Goal: Task Accomplishment & Management: Complete application form

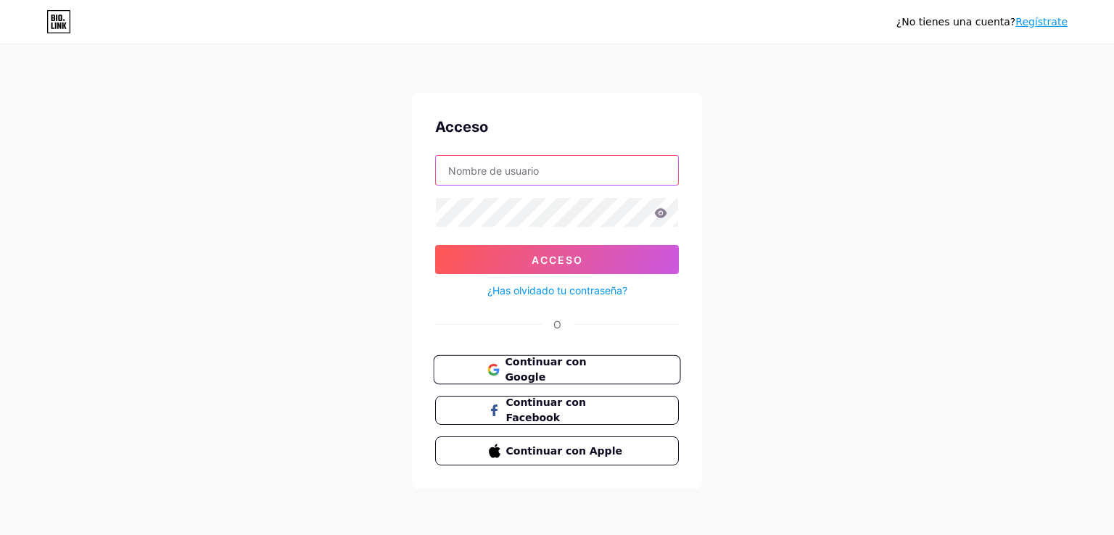
type input "[EMAIL_ADDRESS][DOMAIN_NAME]"
click at [586, 374] on font "Continuar con Google" at bounding box center [545, 370] width 81 height 28
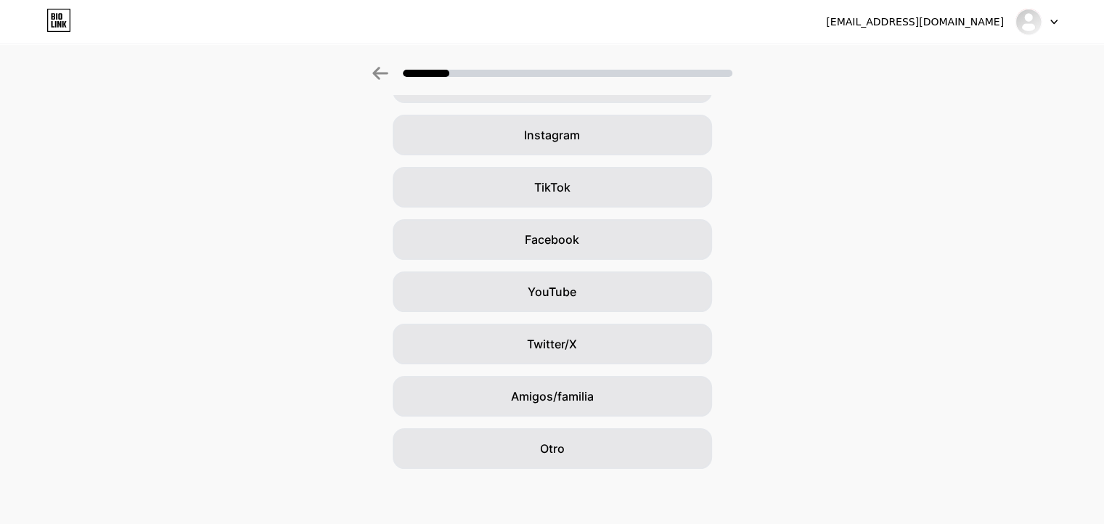
scroll to position [102, 0]
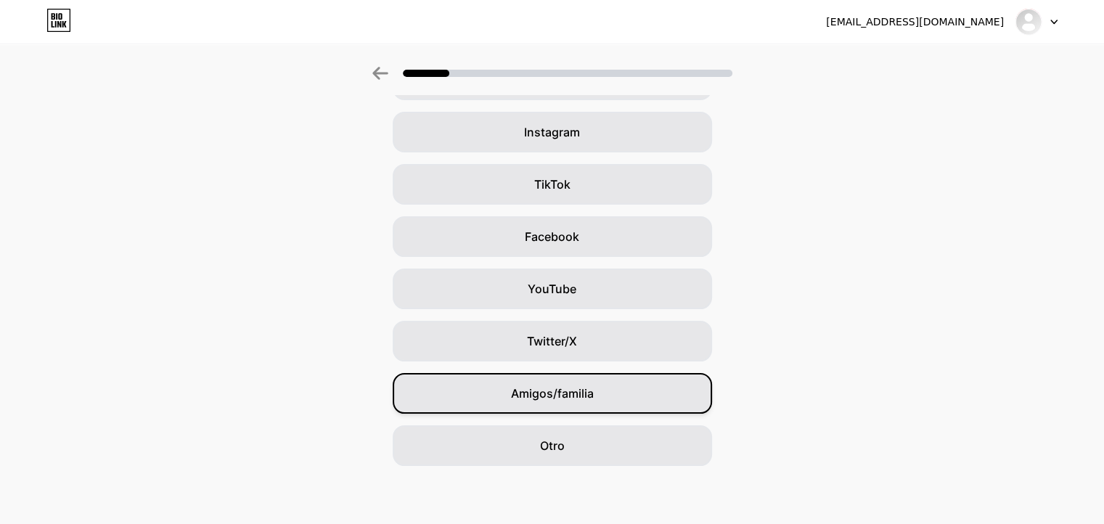
click at [578, 398] on font "Amigos/familia" at bounding box center [552, 393] width 83 height 15
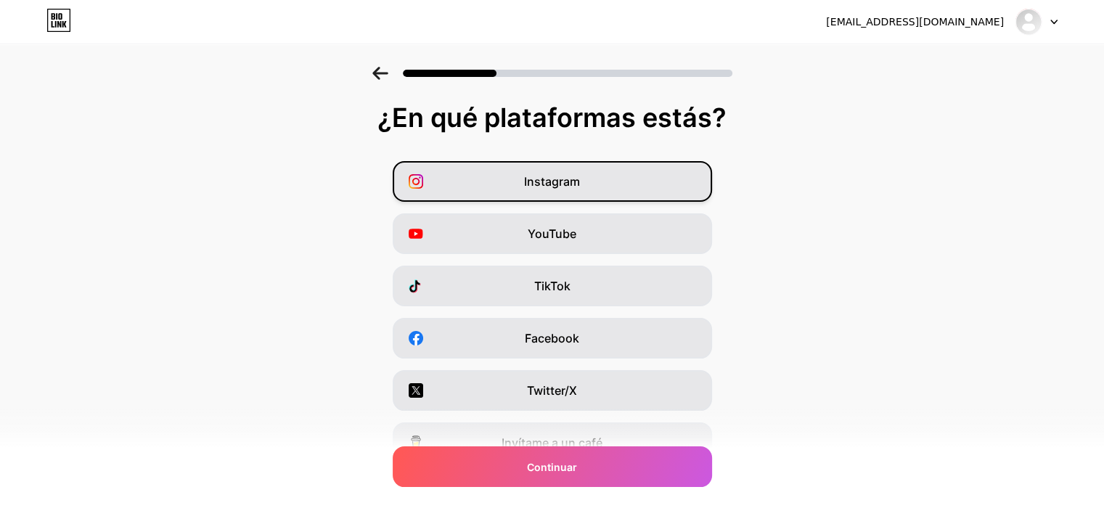
click at [576, 178] on font "Instagram" at bounding box center [552, 181] width 56 height 15
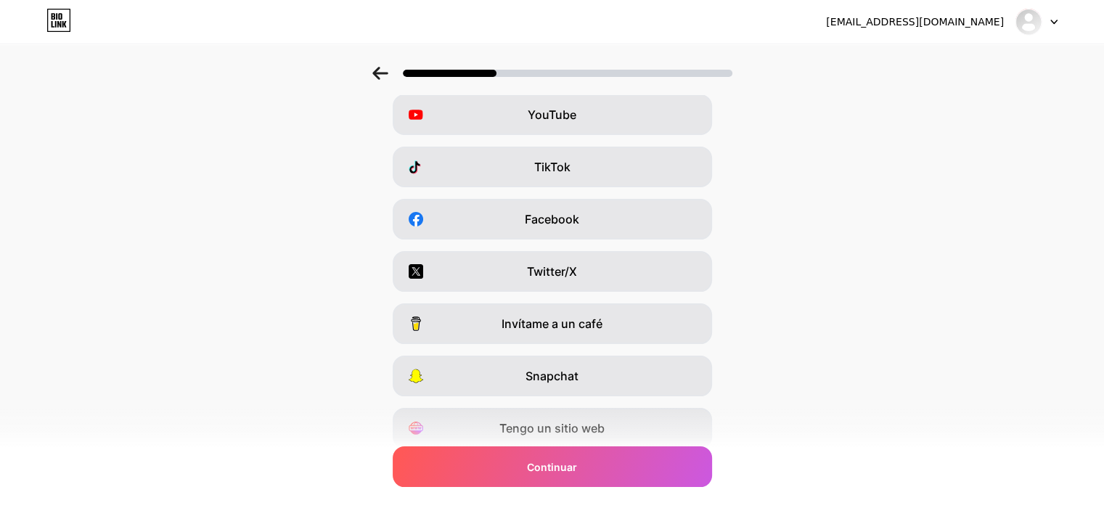
scroll to position [174, 0]
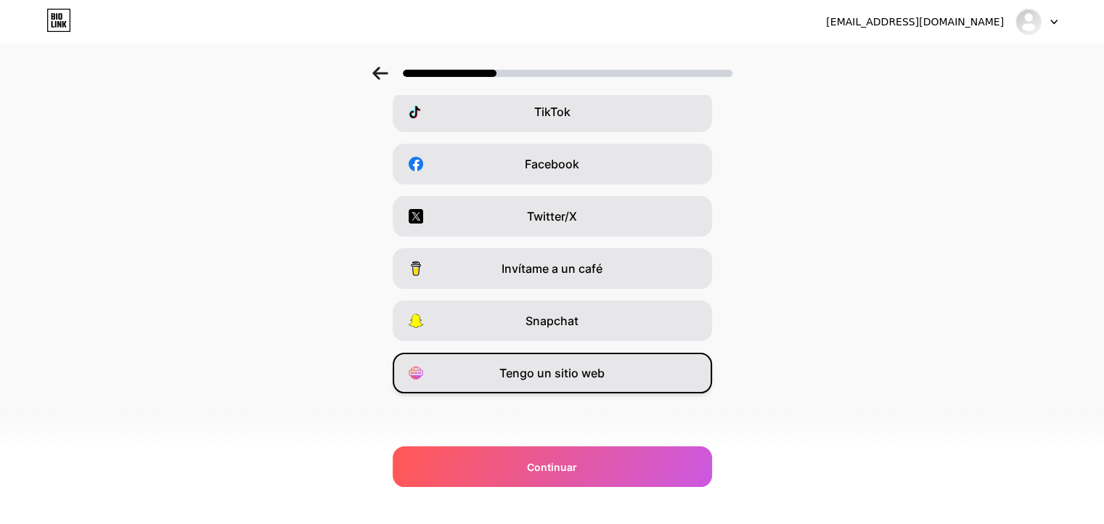
click at [616, 375] on div "Tengo un sitio web" at bounding box center [552, 373] width 319 height 41
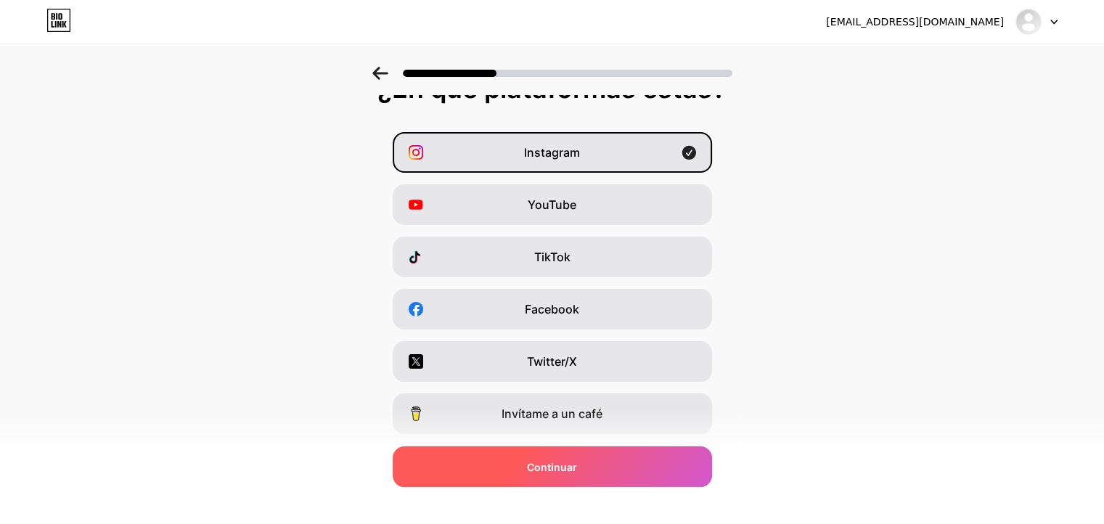
click at [575, 462] on font "Continuar" at bounding box center [552, 467] width 50 height 12
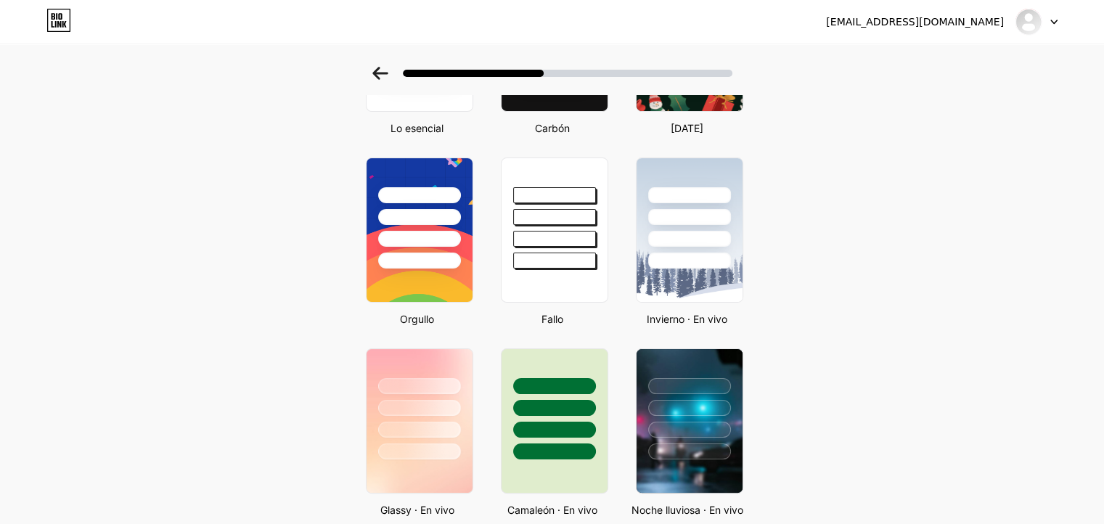
scroll to position [0, 0]
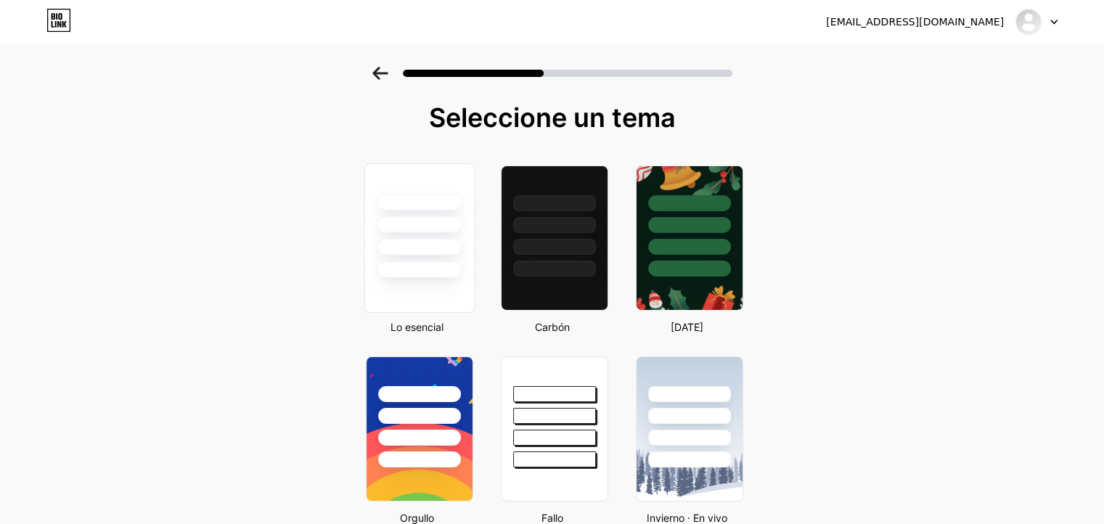
click at [439, 243] on div at bounding box center [419, 247] width 85 height 17
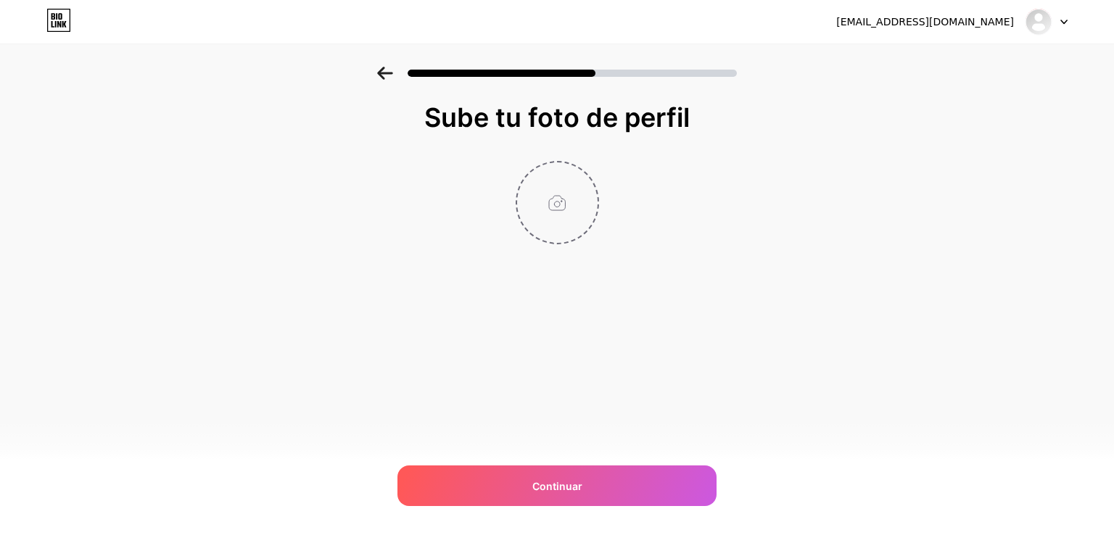
click at [582, 192] on input "file" at bounding box center [557, 203] width 81 height 81
type input "C:\fakepath\ICONO_Mesa de trabajo 1.png"
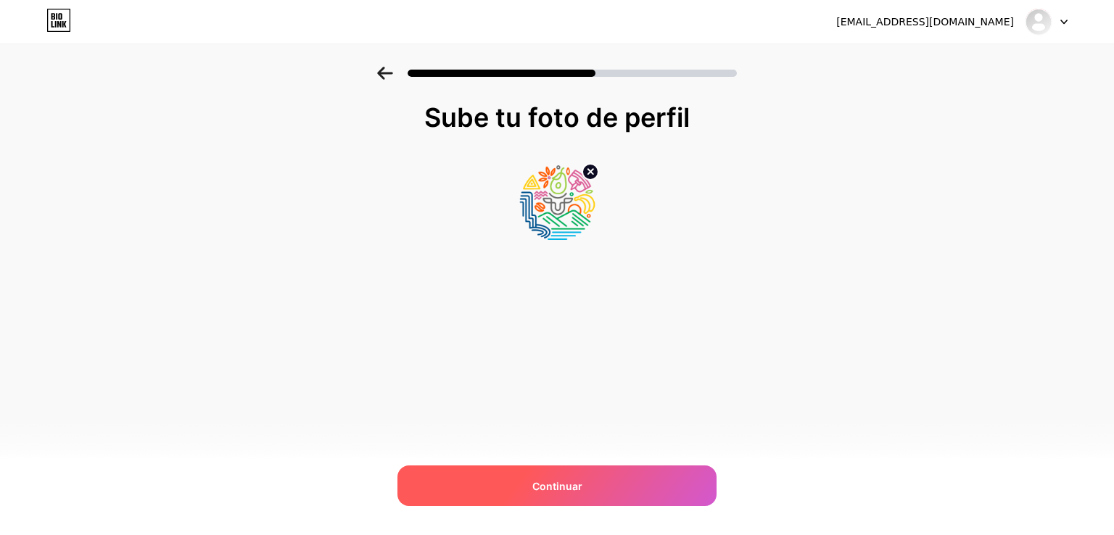
click at [551, 493] on span "Continuar" at bounding box center [558, 486] width 50 height 15
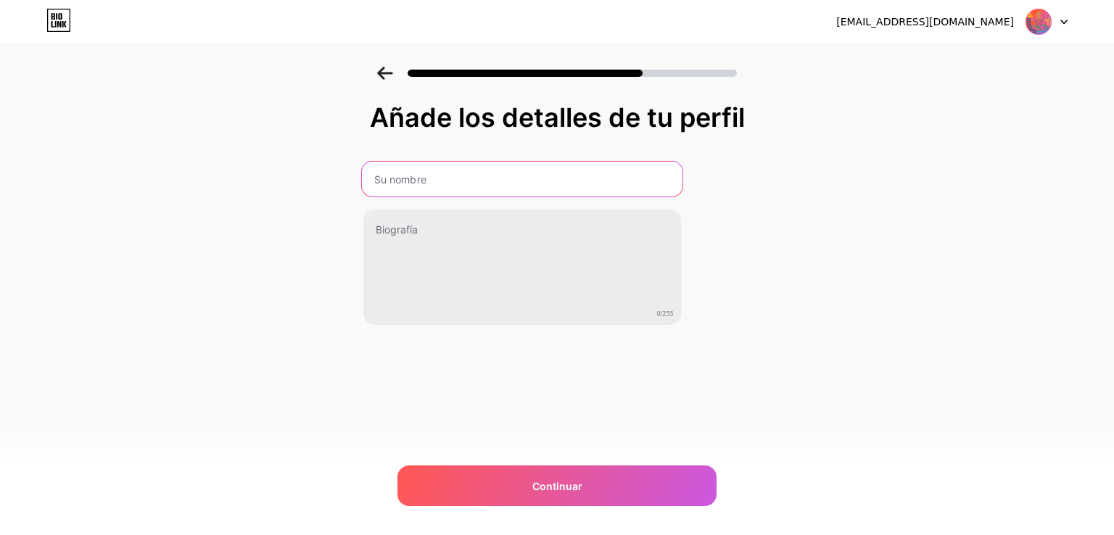
click at [461, 184] on input "text" at bounding box center [521, 179] width 321 height 35
type input "Provincia Administrativa y de Planificación - San Juan"
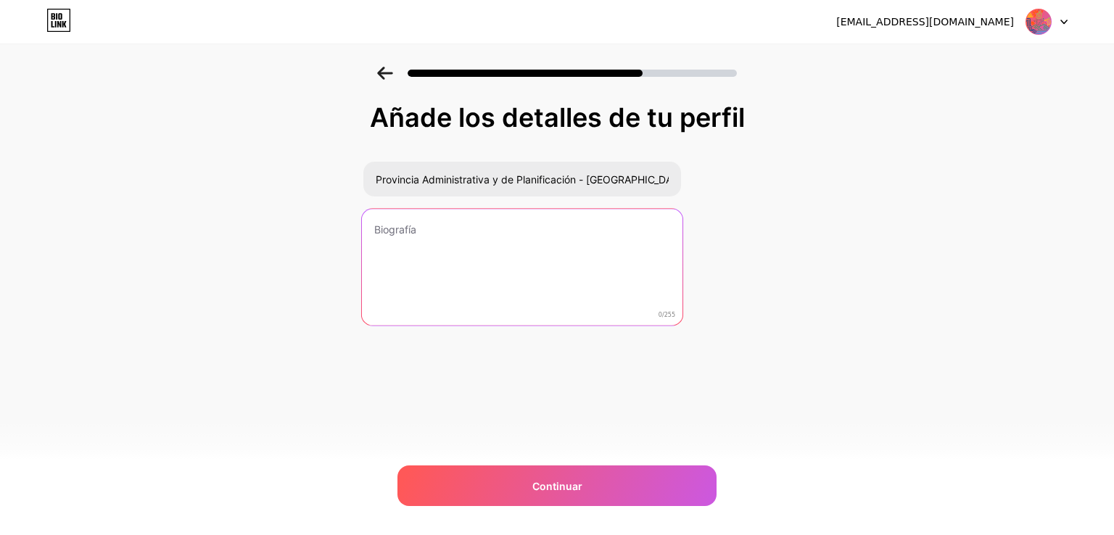
click at [448, 239] on textarea at bounding box center [521, 268] width 321 height 118
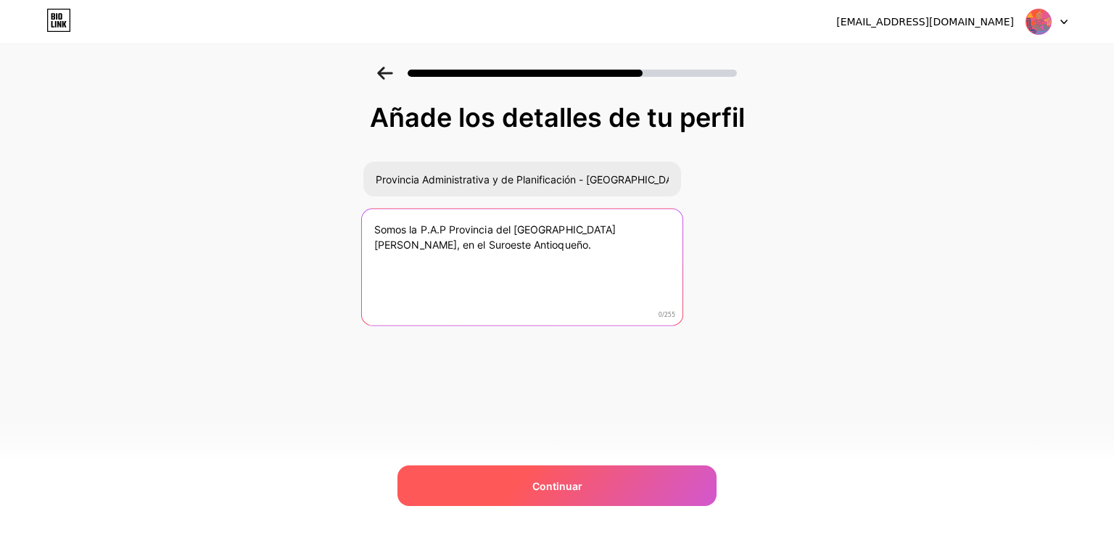
type textarea "Somos la P.A.P Provincia del San Juan, en el Suroeste Antioqueño."
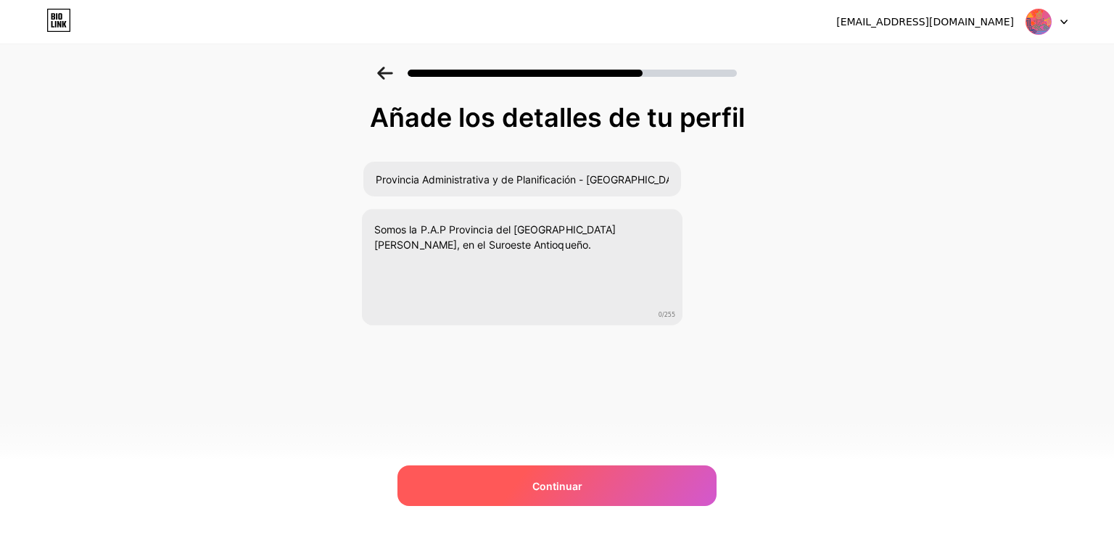
click at [580, 477] on div "Continuar" at bounding box center [557, 486] width 319 height 41
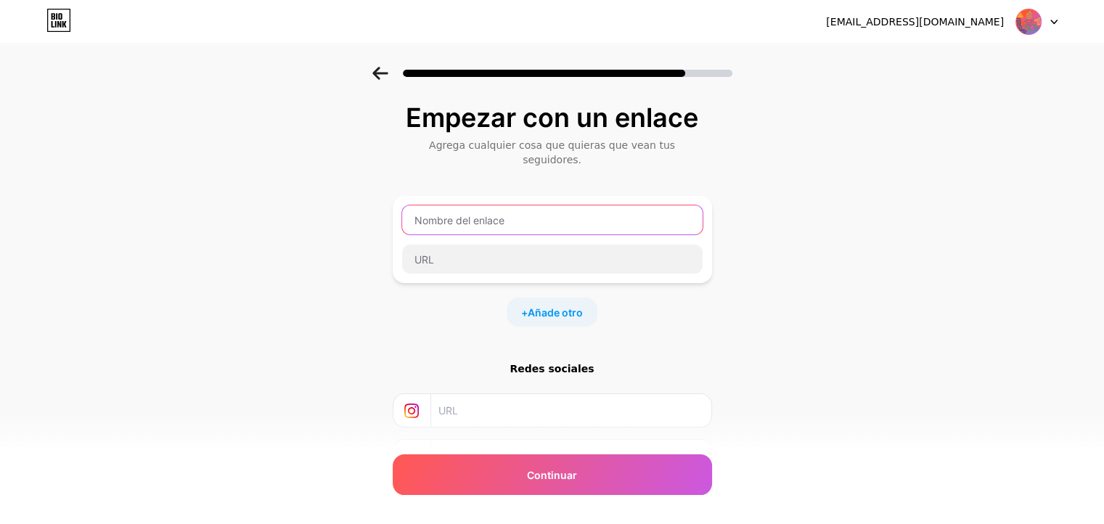
click at [487, 205] on input "text" at bounding box center [552, 219] width 300 height 29
type input "Sitio Web"
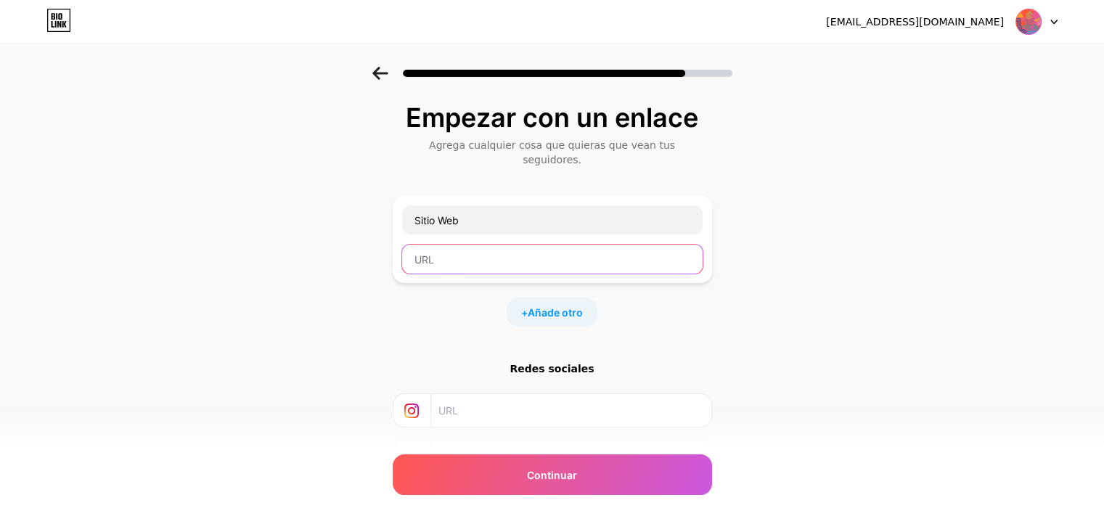
click at [486, 248] on input "text" at bounding box center [552, 259] width 300 height 29
paste input "http://www.provincia-sanjuan.gov.co/"
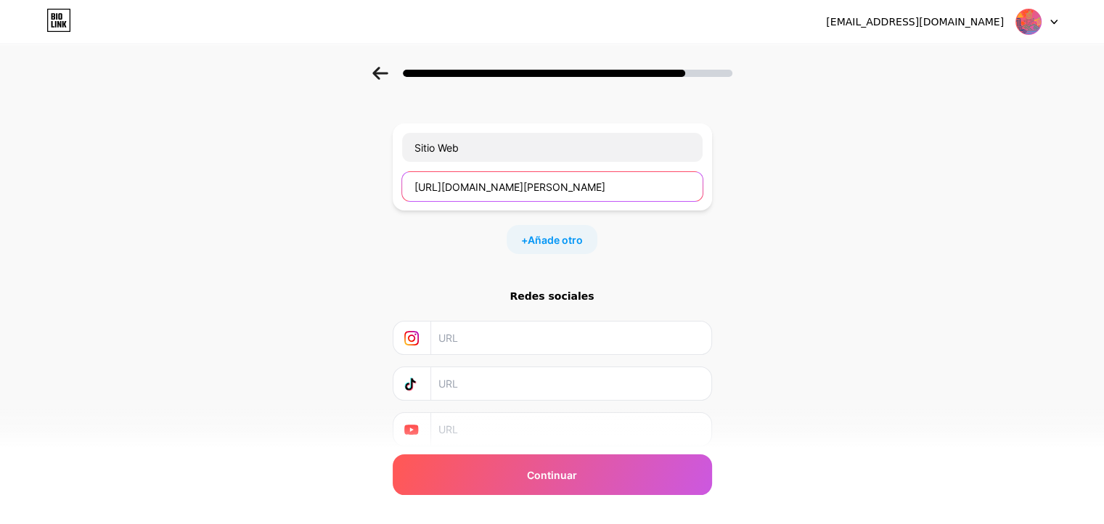
type input "http://www.provincia-sanjuan.gov.co/"
click at [528, 327] on input "text" at bounding box center [569, 337] width 263 height 33
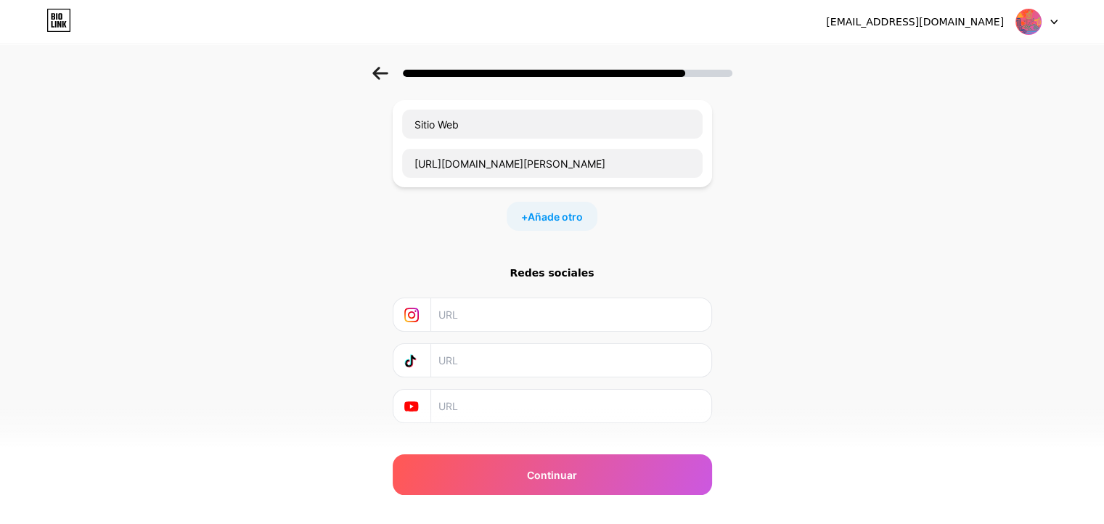
scroll to position [109, 0]
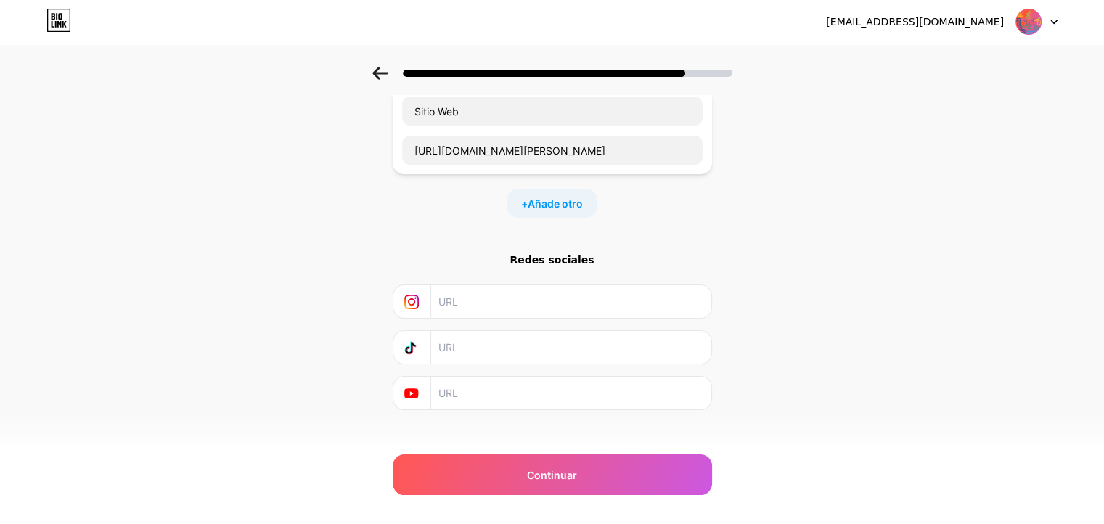
click at [477, 285] on input "text" at bounding box center [569, 301] width 263 height 33
paste input "https://www.instagram.com/provinciadelsanjuan/"
type input "https://www.instagram.com/provinciadelsanjuan/"
click at [563, 197] on font "Añade otro" at bounding box center [554, 203] width 55 height 12
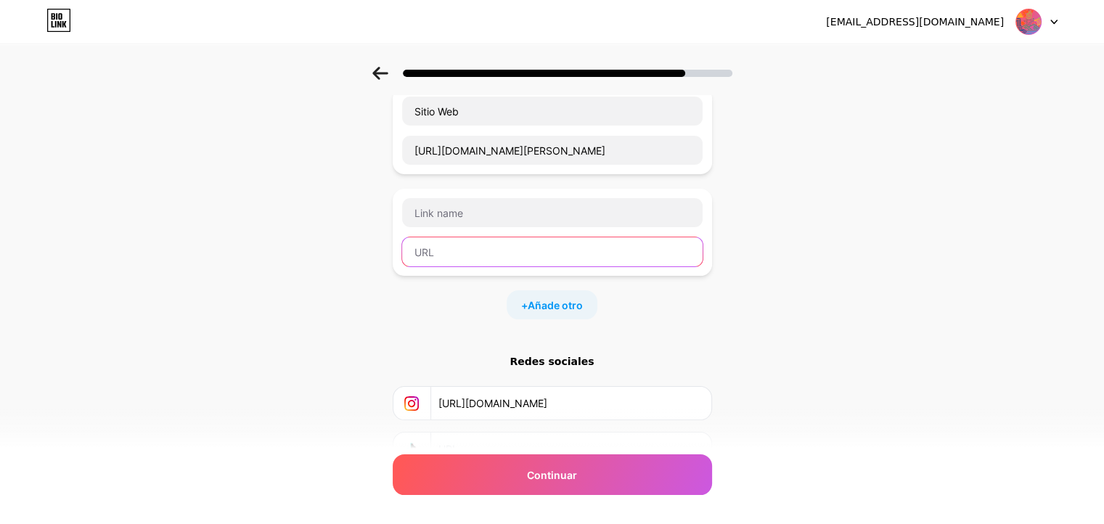
click at [505, 237] on input "text" at bounding box center [552, 251] width 300 height 29
paste input "https://www.instagram.com/provinciadelsanjuan/"
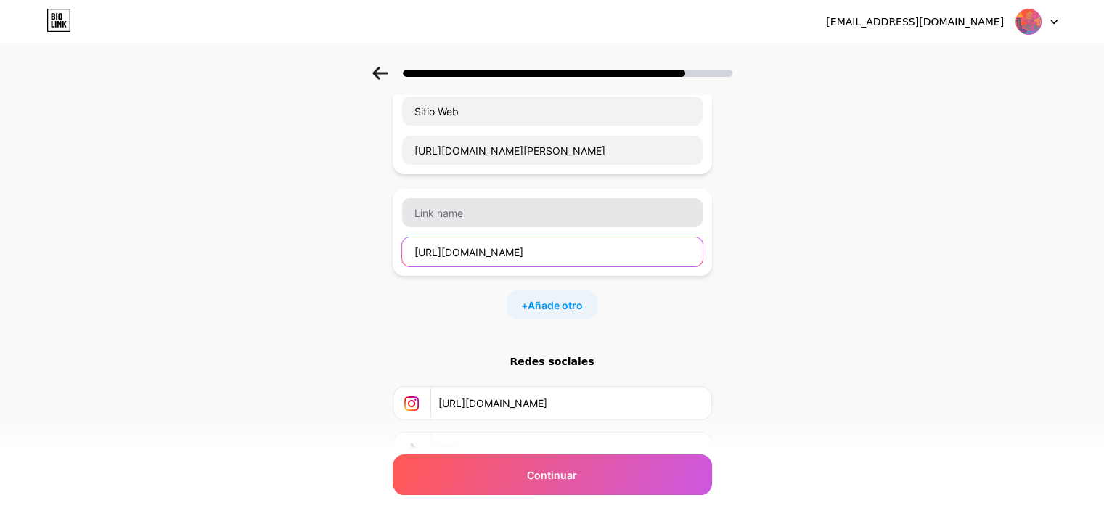
type input "https://www.instagram.com/provinciadelsanjuan/"
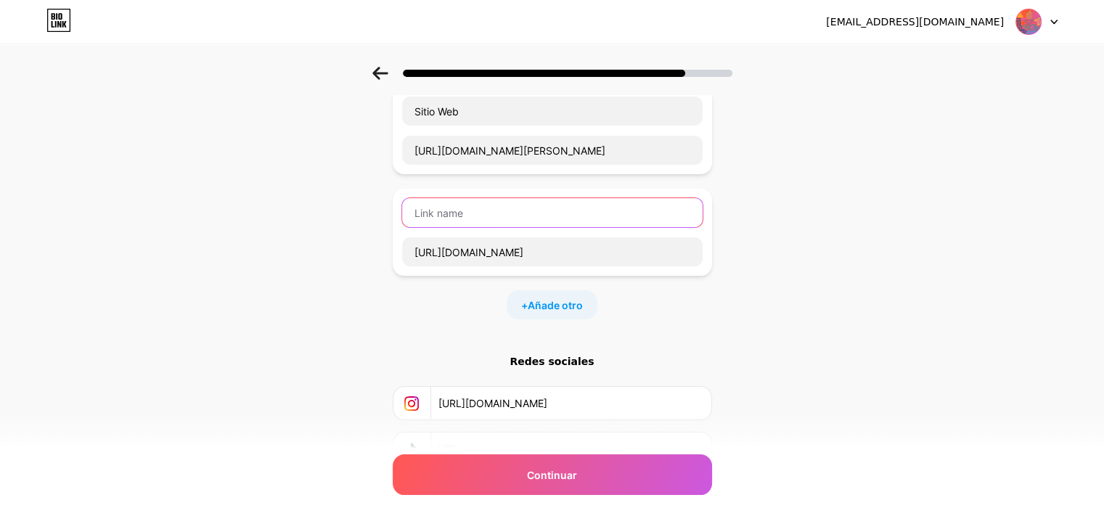
click at [558, 199] on input "text" at bounding box center [552, 212] width 300 height 29
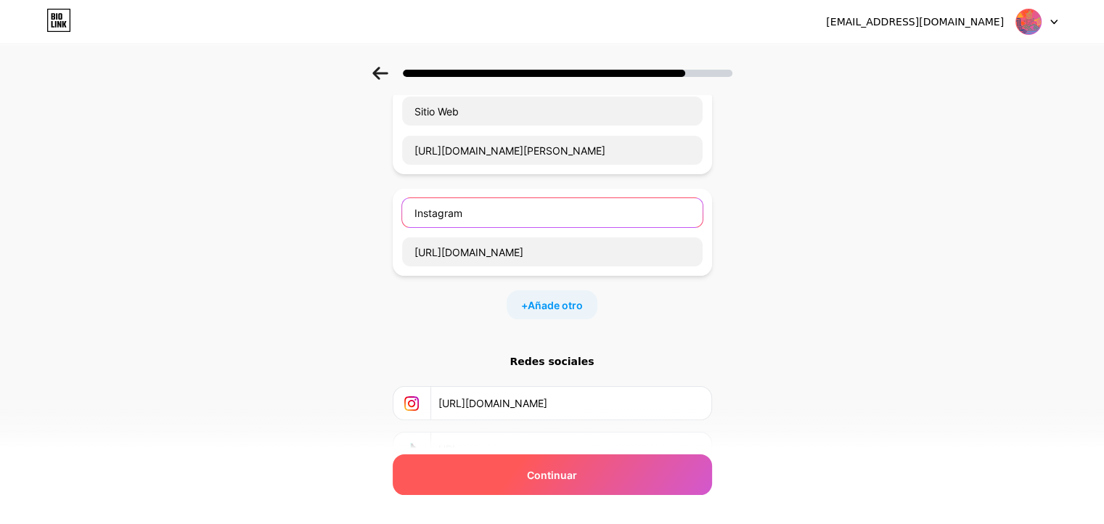
type input "Instagram"
click at [599, 462] on div "Continuar" at bounding box center [552, 474] width 319 height 41
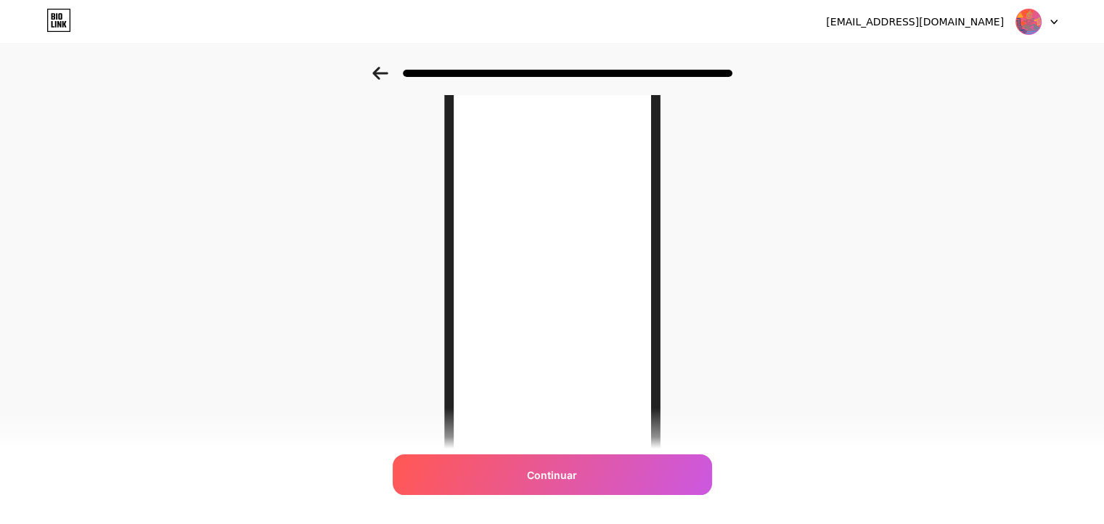
scroll to position [59, 0]
click at [387, 73] on icon at bounding box center [379, 73] width 15 height 13
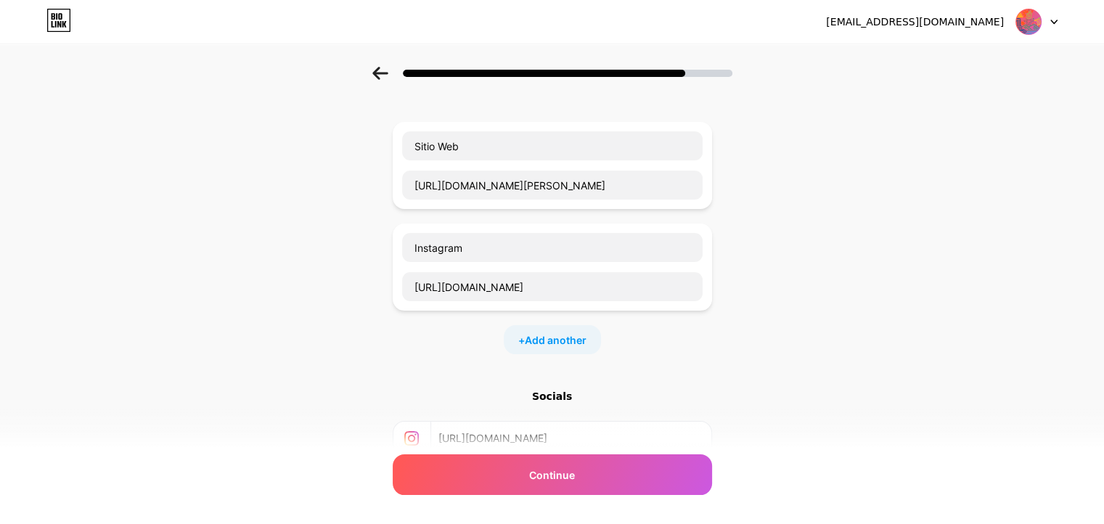
scroll to position [0, 0]
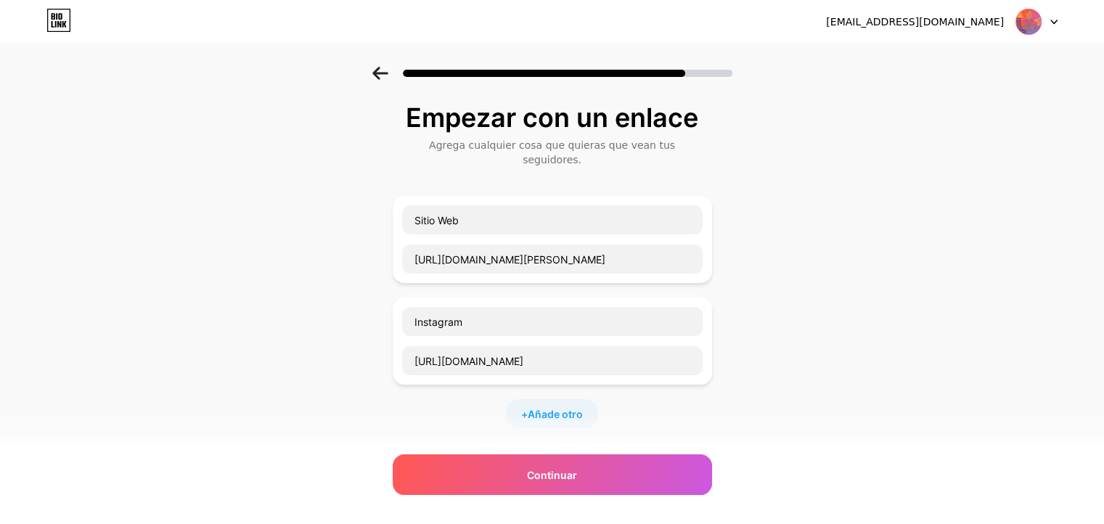
click at [387, 73] on icon at bounding box center [379, 73] width 15 height 13
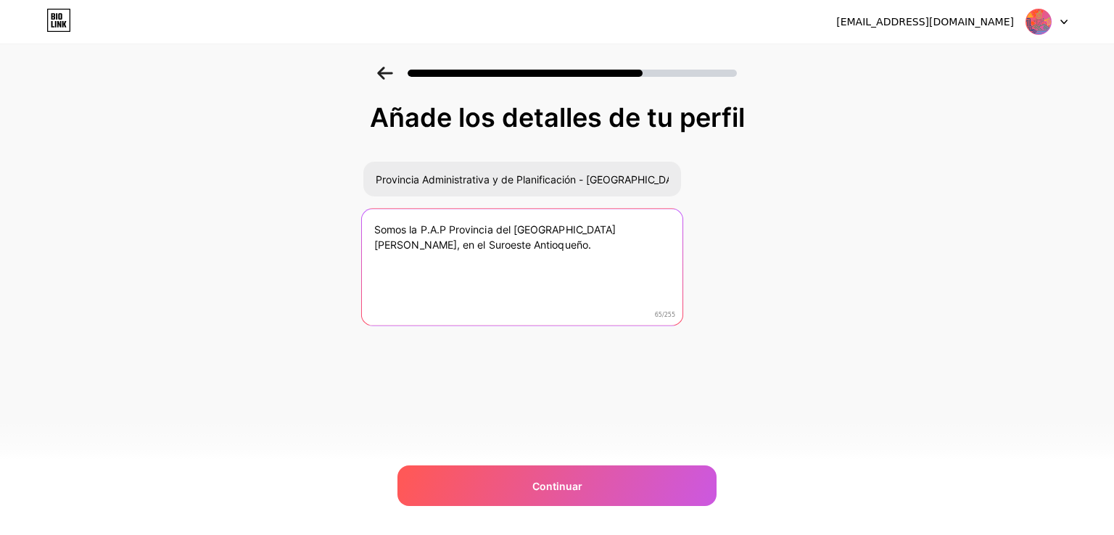
click at [443, 228] on textarea "Somos la P.A.P Provincia del San Juan, en el Suroeste Antioqueño." at bounding box center [521, 268] width 321 height 118
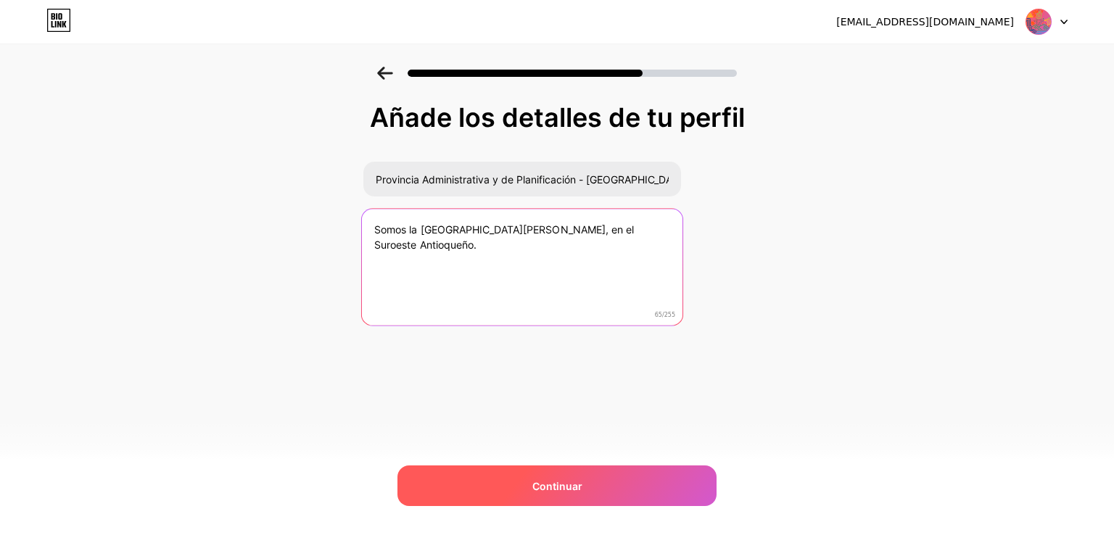
type textarea "Somos la Provincia del San Juan, en el Suroeste Antioqueño."
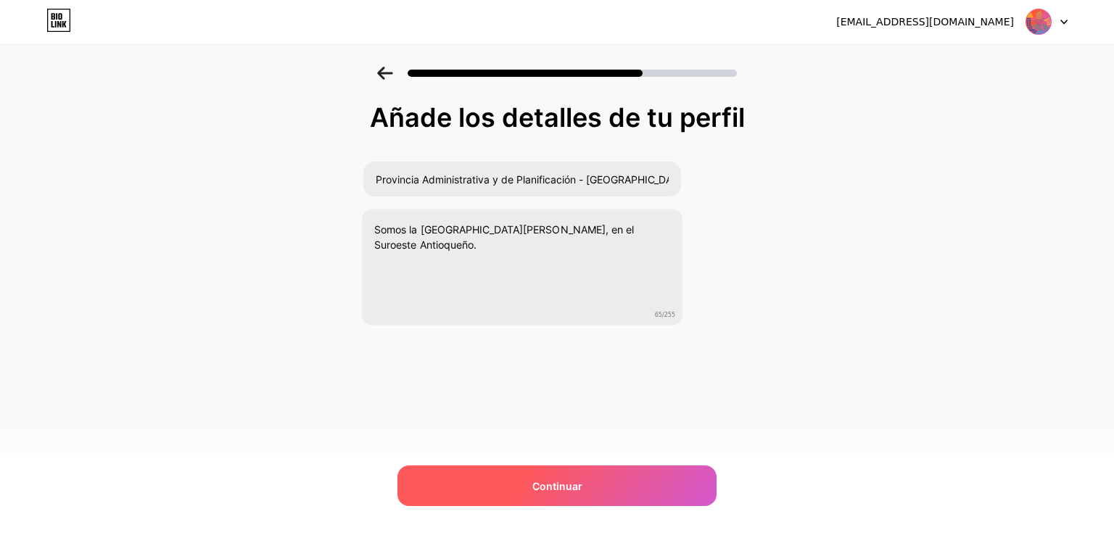
click at [585, 480] on div "Continuar" at bounding box center [557, 486] width 319 height 41
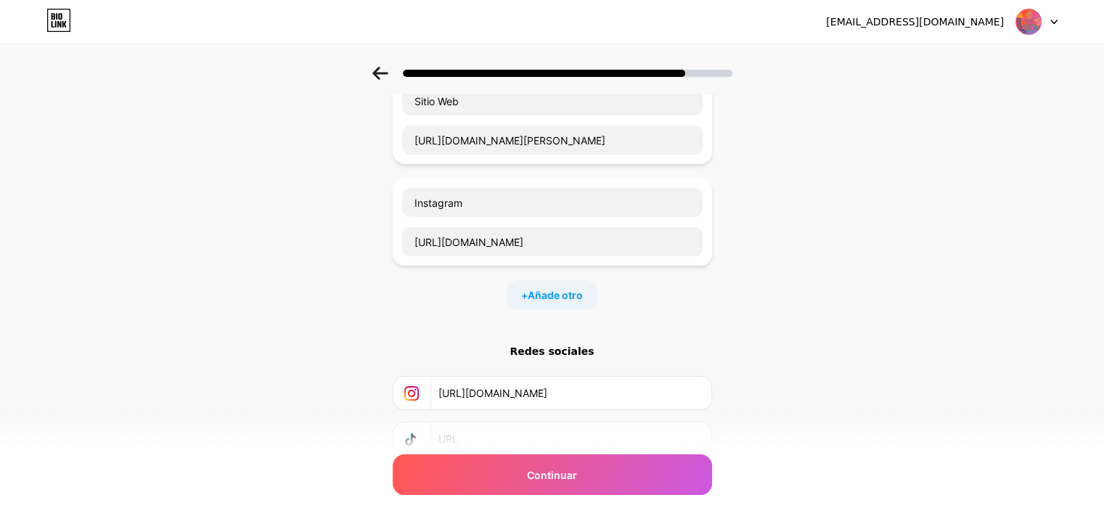
scroll to position [210, 0]
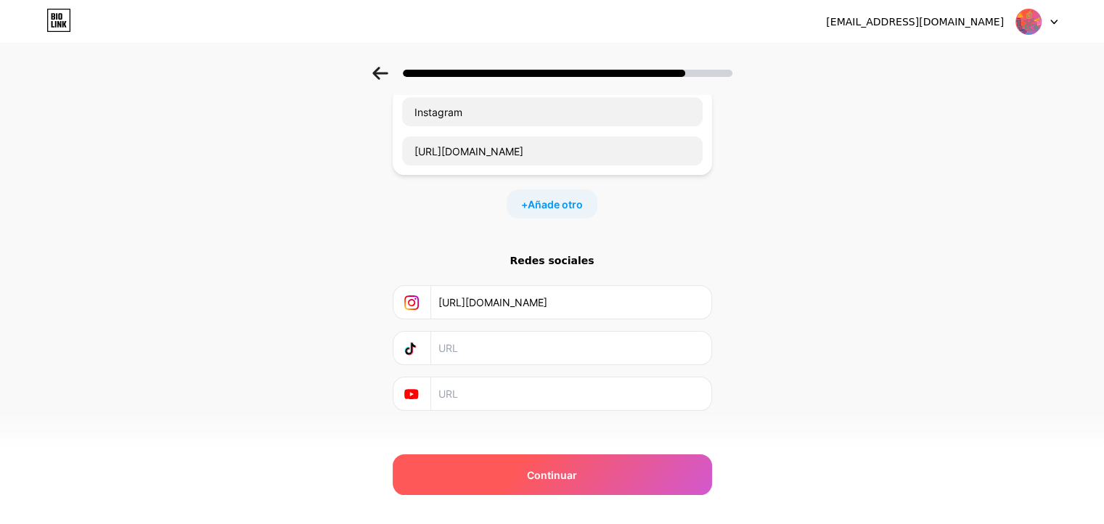
click at [583, 465] on div "Continuar" at bounding box center [552, 474] width 319 height 41
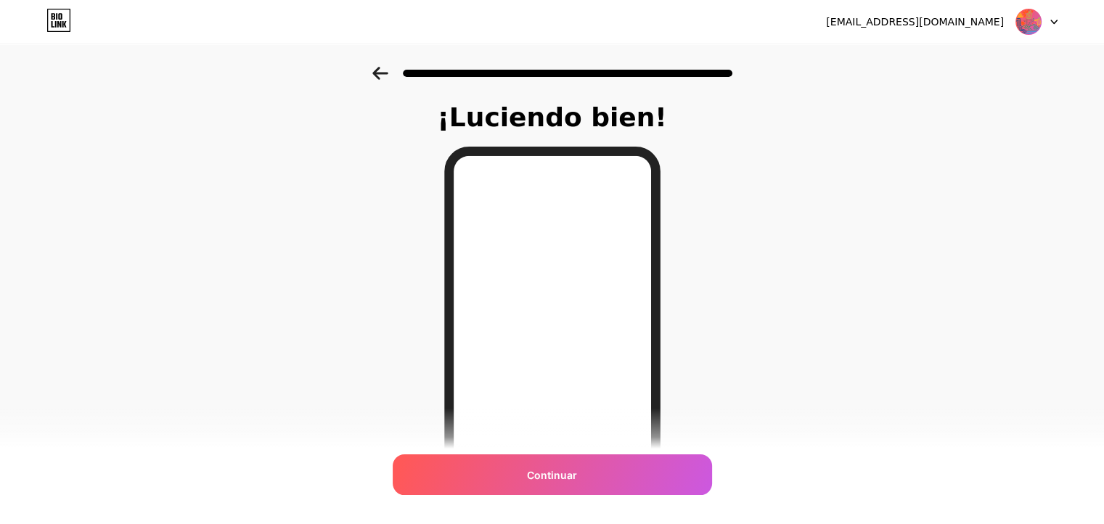
scroll to position [73, 0]
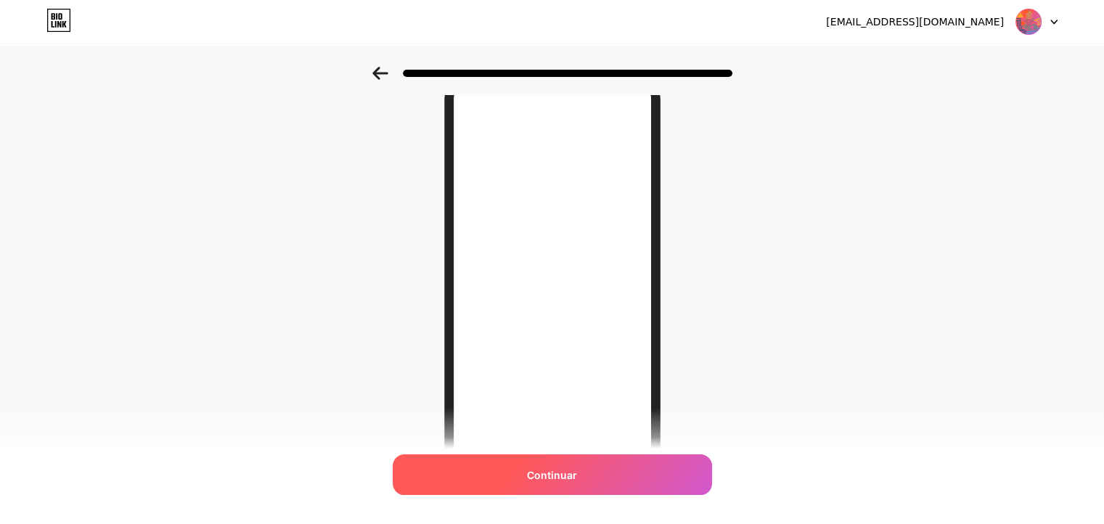
click at [553, 475] on font "Continuar" at bounding box center [552, 475] width 50 height 12
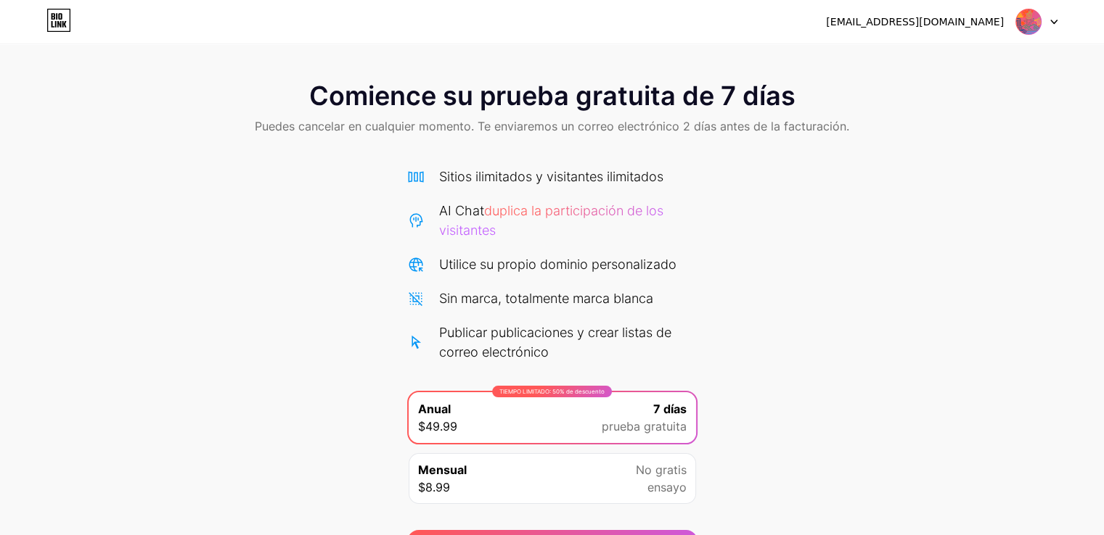
click at [1054, 15] on div at bounding box center [1036, 22] width 42 height 26
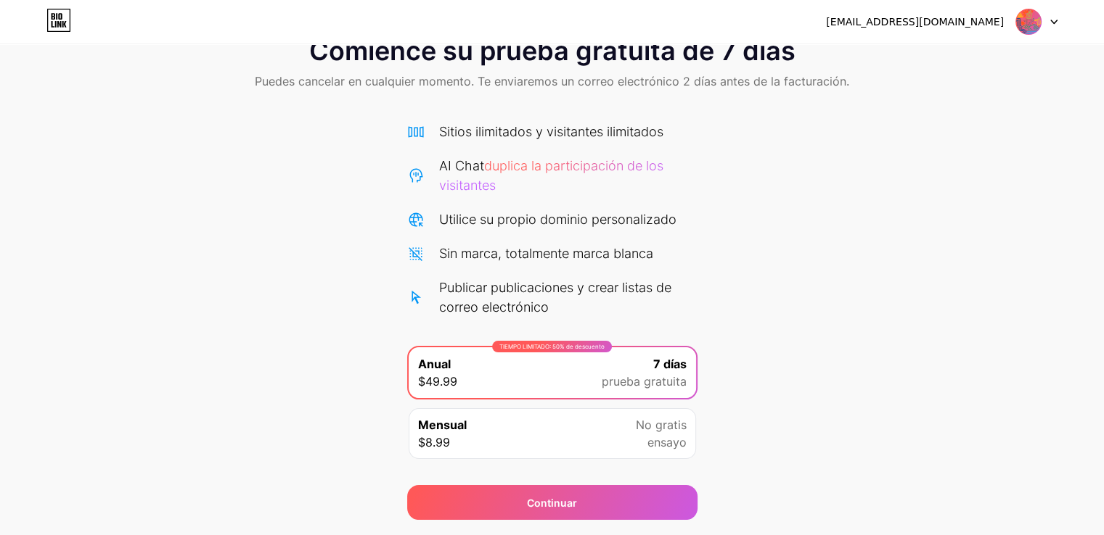
scroll to position [87, 0]
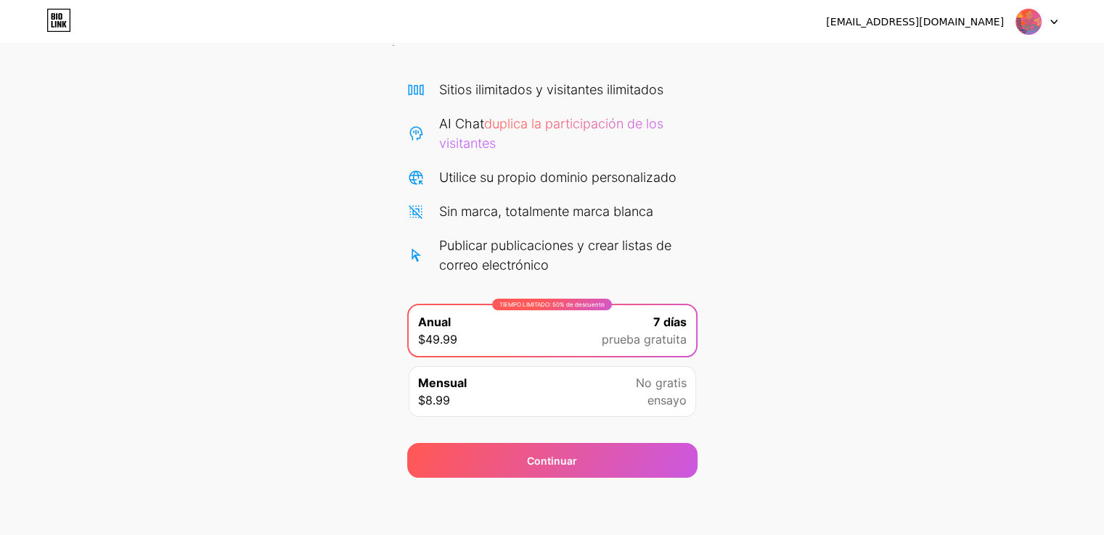
click at [1022, 24] on img at bounding box center [1028, 22] width 28 height 28
click at [734, 197] on div "Comience su prueba gratuita de 7 días Puedes cancelar en cualquier momento. Te …" at bounding box center [552, 229] width 1104 height 498
click at [633, 393] on div "Mensual $8.99 No gratis ensayo" at bounding box center [552, 391] width 287 height 51
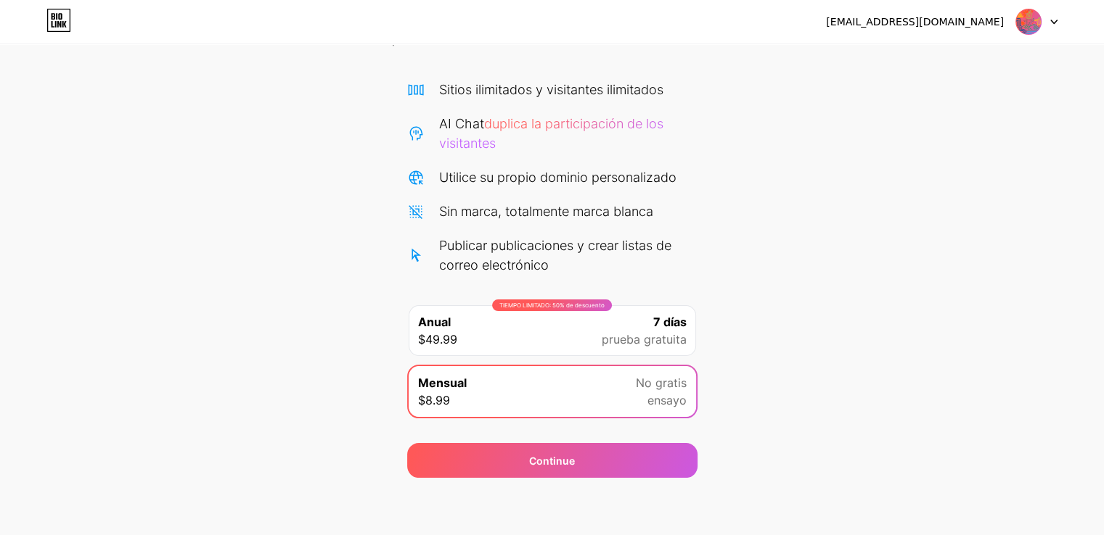
click at [650, 341] on font "prueba gratuita" at bounding box center [644, 339] width 85 height 15
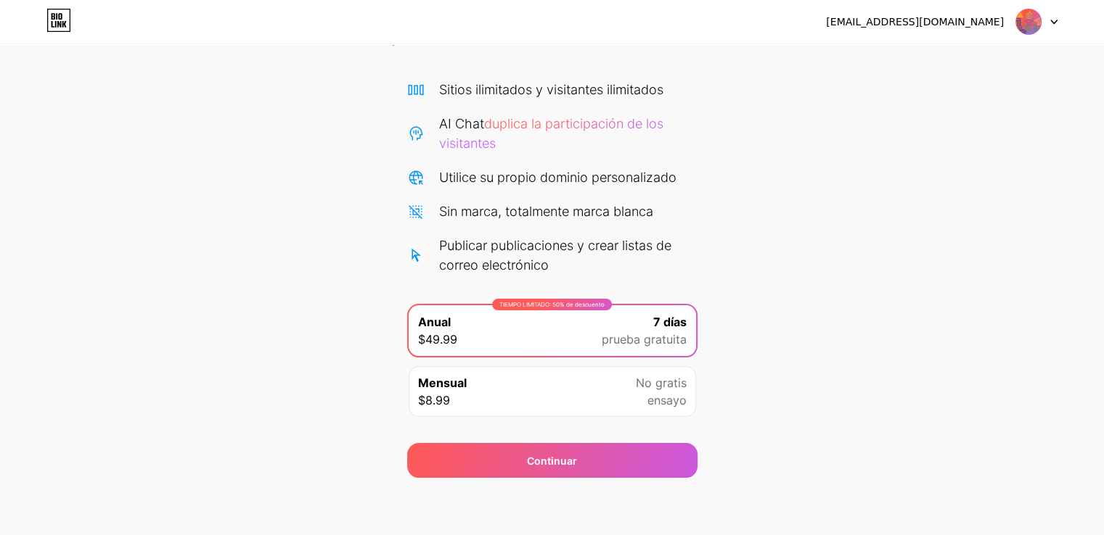
click at [52, 18] on icon at bounding box center [58, 20] width 25 height 23
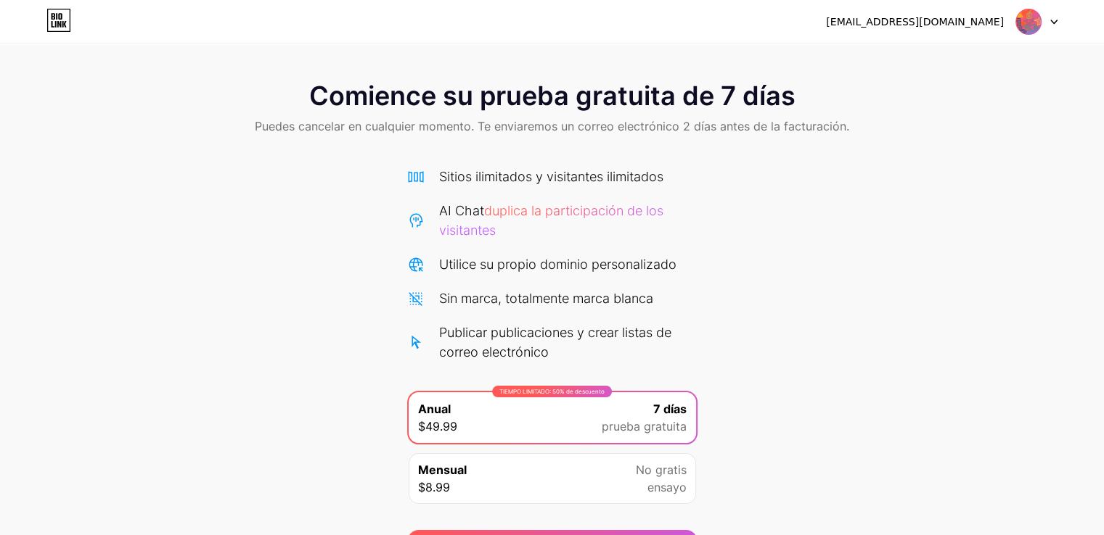
click at [1052, 23] on icon at bounding box center [1053, 22] width 7 height 5
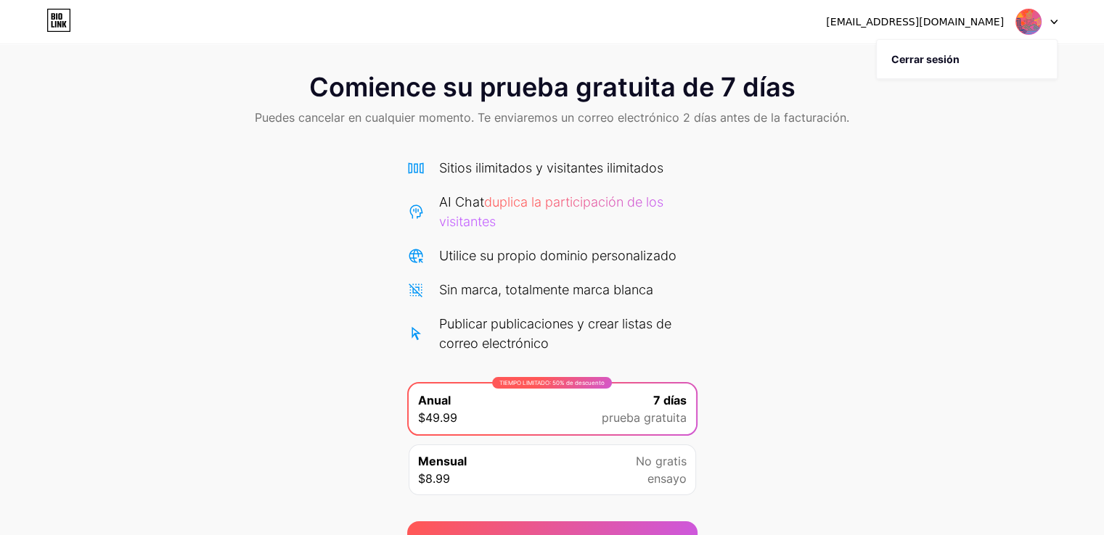
scroll to position [87, 0]
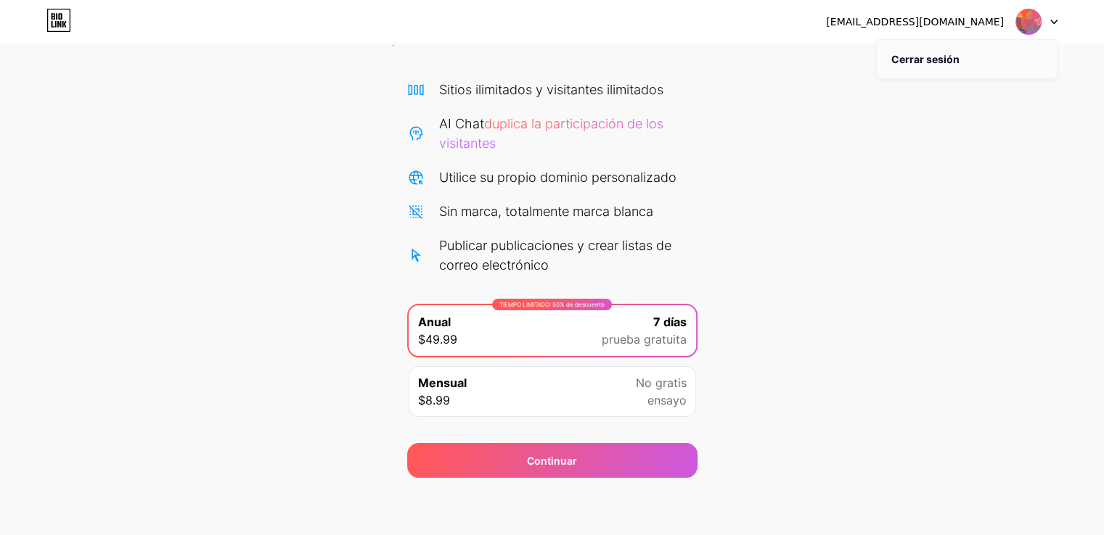
click at [924, 55] on font "Cerrar sesión" at bounding box center [925, 59] width 68 height 12
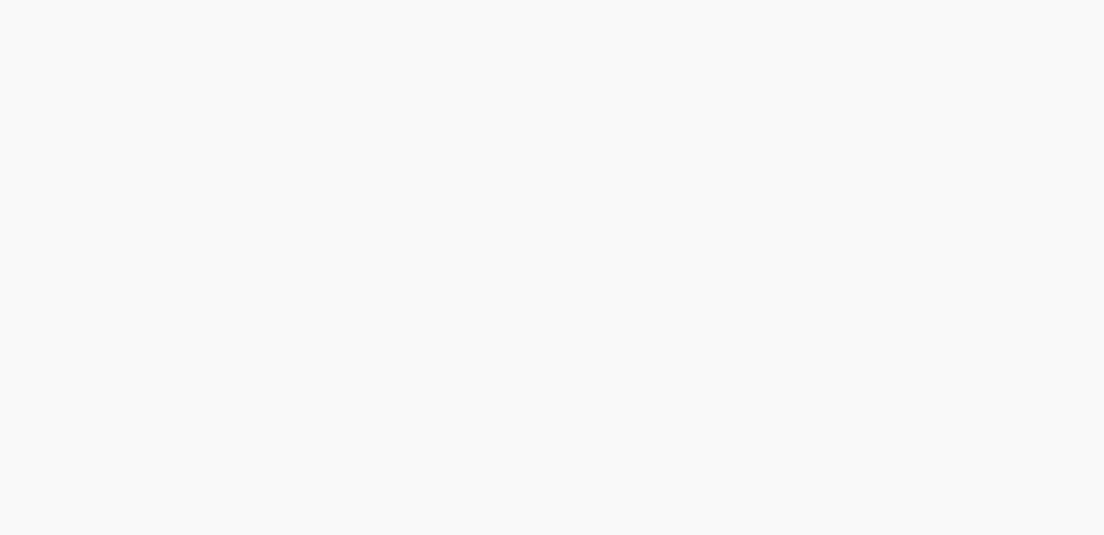
scroll to position [0, 0]
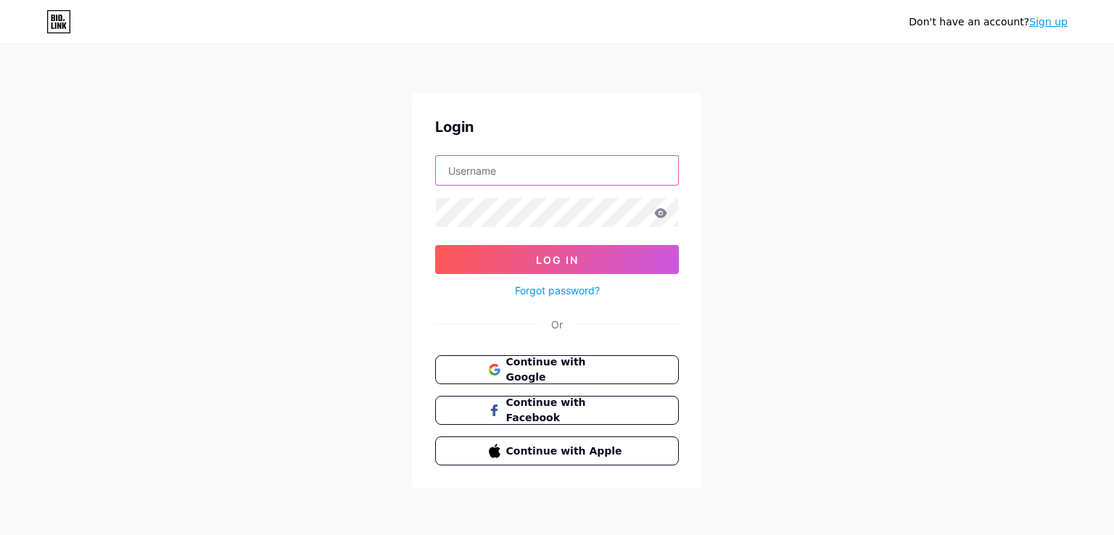
type input "comunicaciones@andes-antioquia.gov.co"
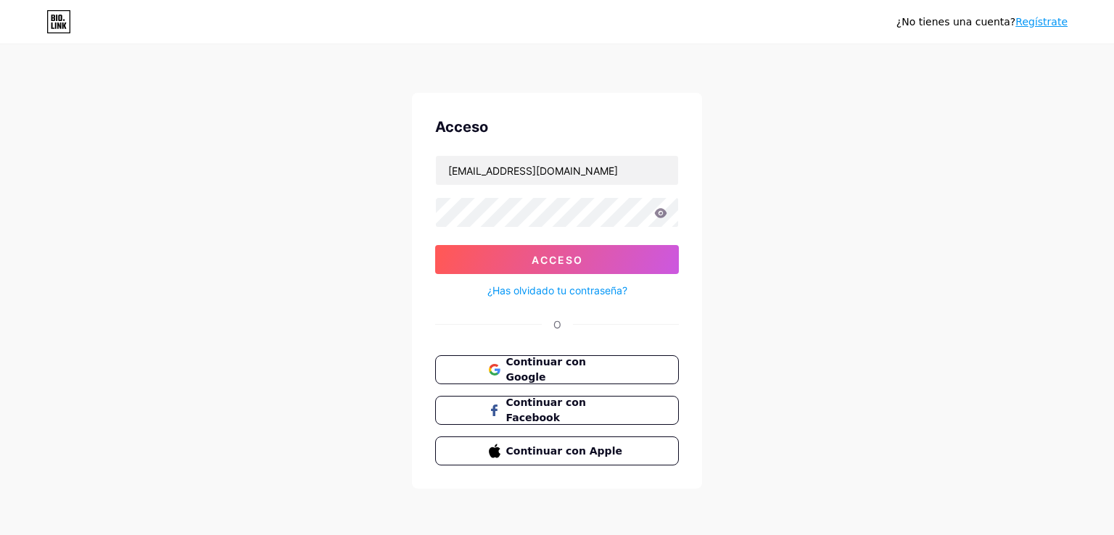
click at [660, 209] on icon at bounding box center [661, 212] width 12 height 9
click at [547, 251] on button "Acceso" at bounding box center [557, 259] width 244 height 29
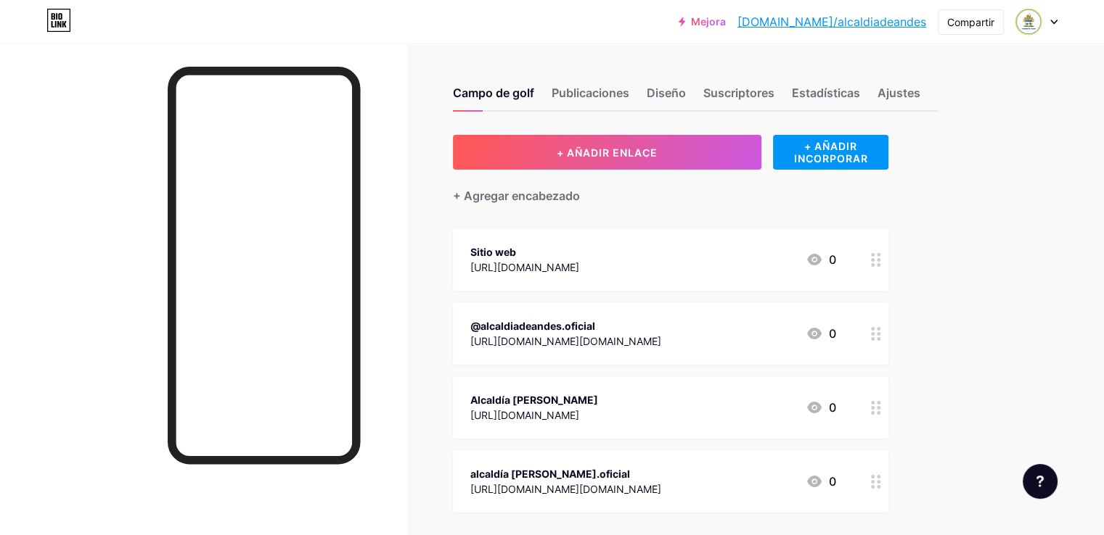
click at [1056, 17] on div at bounding box center [1036, 22] width 42 height 26
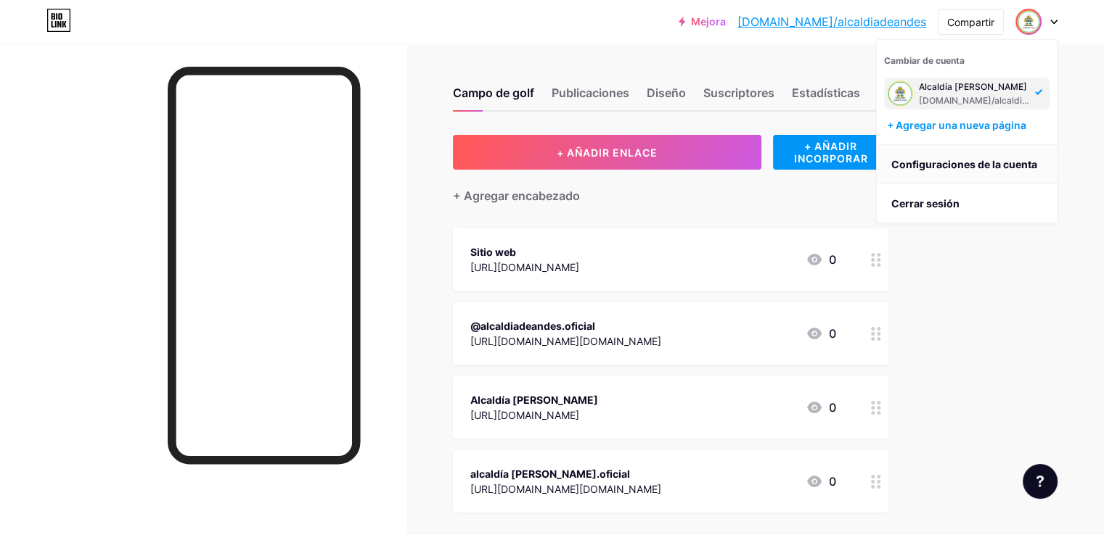
click at [1033, 163] on font "Configuraciones de la cuenta" at bounding box center [964, 164] width 146 height 12
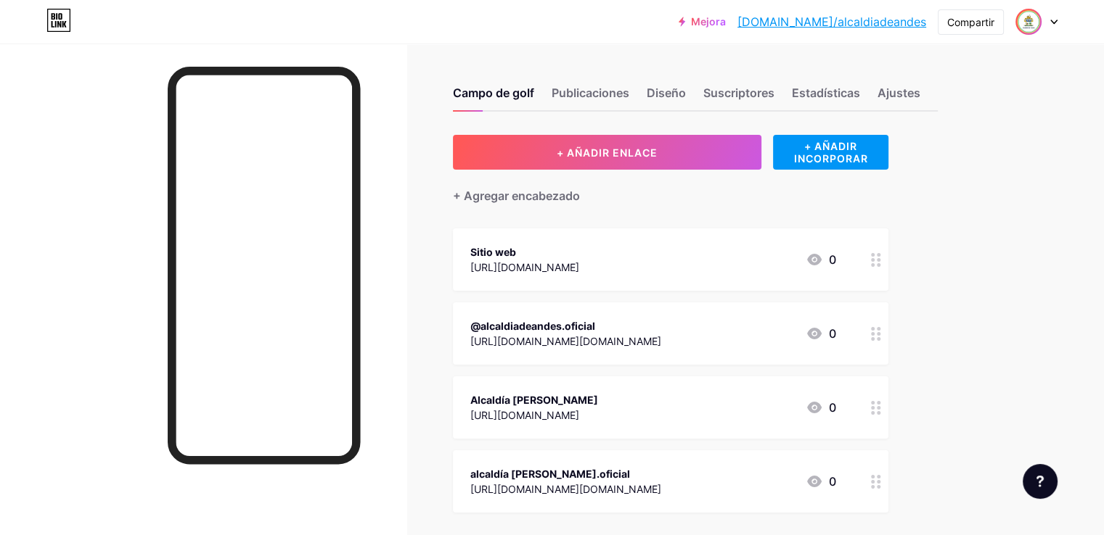
click at [1040, 21] on div at bounding box center [1028, 22] width 26 height 26
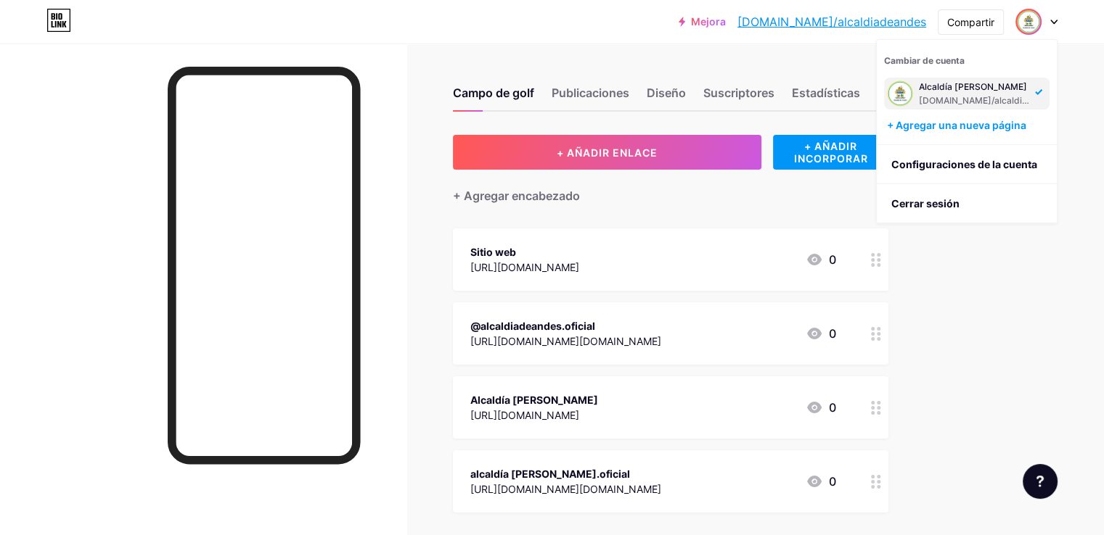
click at [1046, 21] on div at bounding box center [1036, 22] width 42 height 26
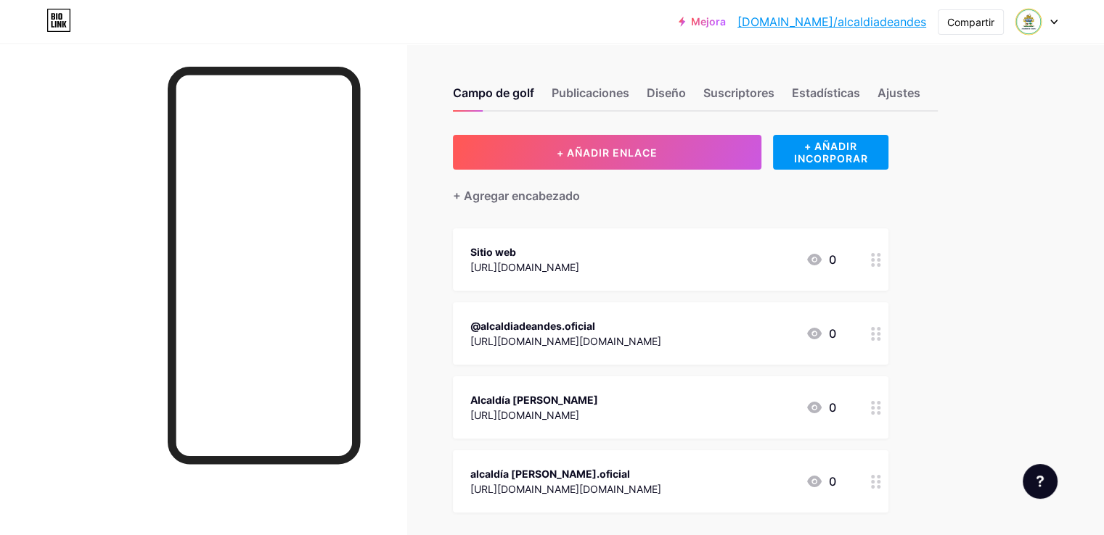
click at [1046, 21] on div at bounding box center [1036, 22] width 42 height 26
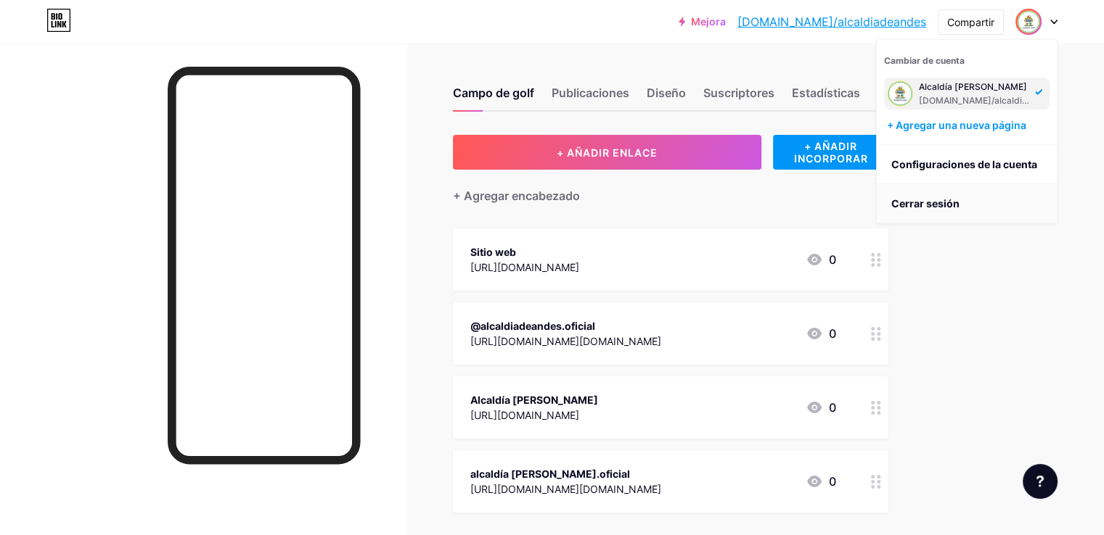
click at [982, 210] on li "Cerrar sesión" at bounding box center [967, 203] width 180 height 39
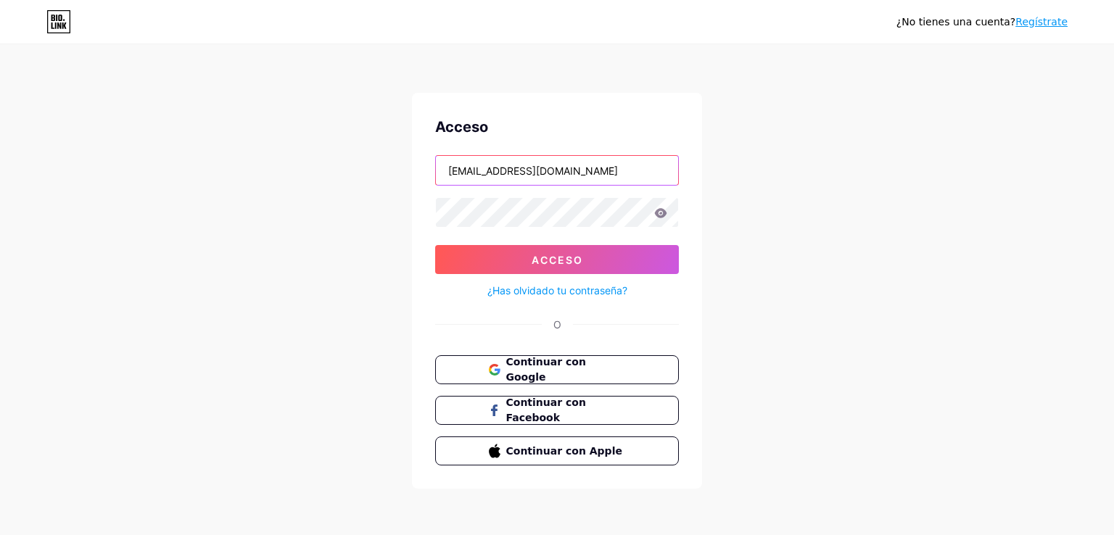
drag, startPoint x: 651, startPoint y: 170, endPoint x: 395, endPoint y: 178, distance: 255.5
click at [395, 178] on div "¿No tienes una cuenta? Regístrate Acceso comunicaciones@andes-antioquia.gov.co …" at bounding box center [557, 267] width 1114 height 535
type input "provincia@andes-antioquia.gov.co"
click at [371, 231] on div "¿No tienes una cuenta? Regístrate Acceso provincia@andes-antioquia.gov.co Acces…" at bounding box center [557, 267] width 1114 height 535
click at [490, 288] on font "¿Has olvidado tu contraseña?" at bounding box center [558, 290] width 140 height 12
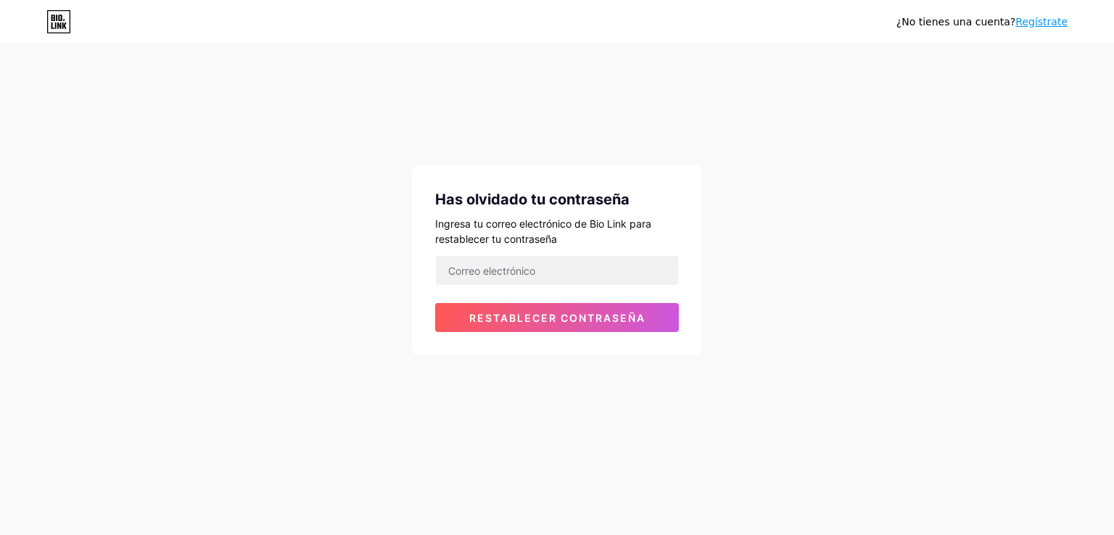
click at [577, 253] on div "Has olvidado tu contraseña Ingresa tu correo electrónico de Bio Link para resta…" at bounding box center [557, 260] width 290 height 190
click at [544, 289] on form "Restablecer contraseña" at bounding box center [557, 293] width 244 height 77
click at [555, 256] on input "email" at bounding box center [557, 270] width 242 height 29
type input "provincia@andes-antioquia.gov.co"
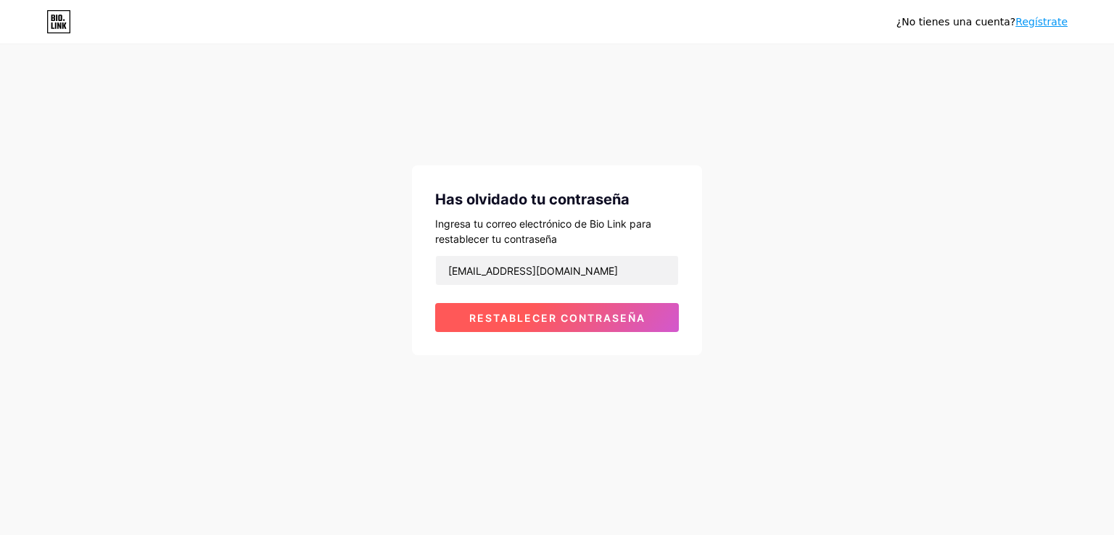
click at [525, 319] on font "Restablecer contraseña" at bounding box center [557, 318] width 176 height 12
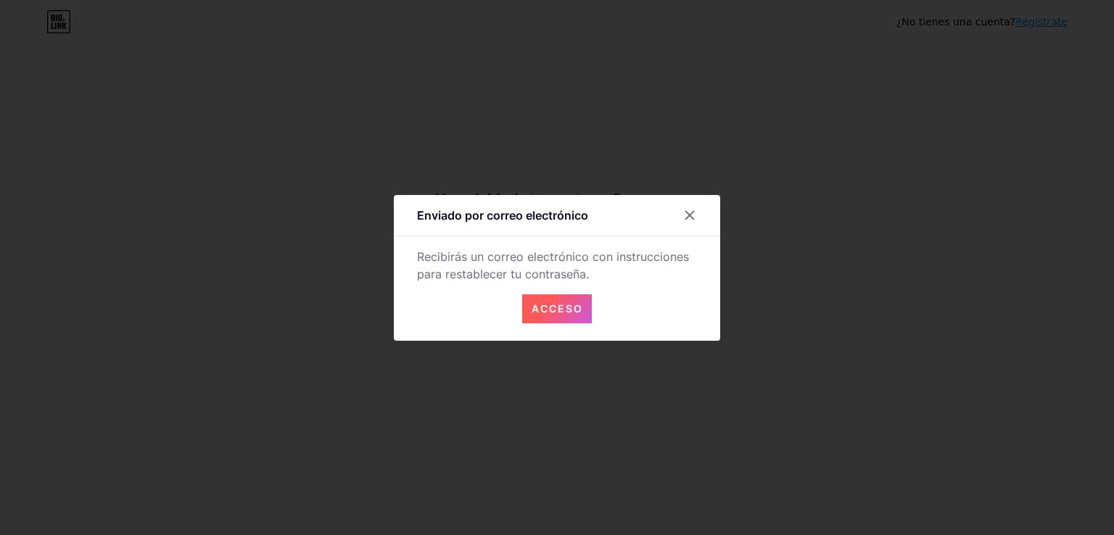
click at [548, 309] on font "Acceso" at bounding box center [558, 309] width 52 height 12
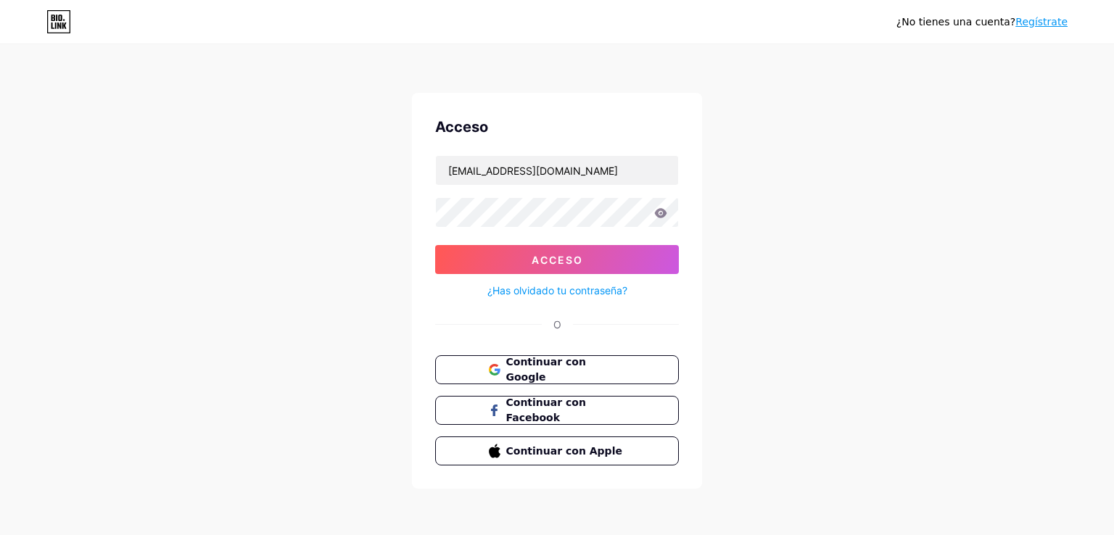
click at [566, 292] on font "¿Has olvidado tu contraseña?" at bounding box center [558, 290] width 140 height 12
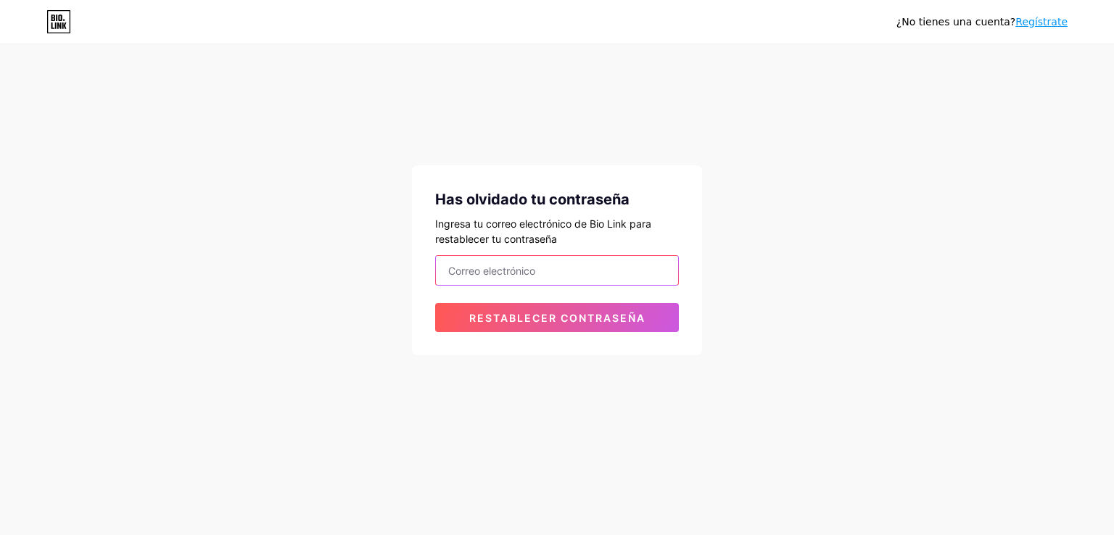
click at [561, 265] on input "email" at bounding box center [557, 270] width 242 height 29
type input "provincia@andes-antioquia.gov.co"
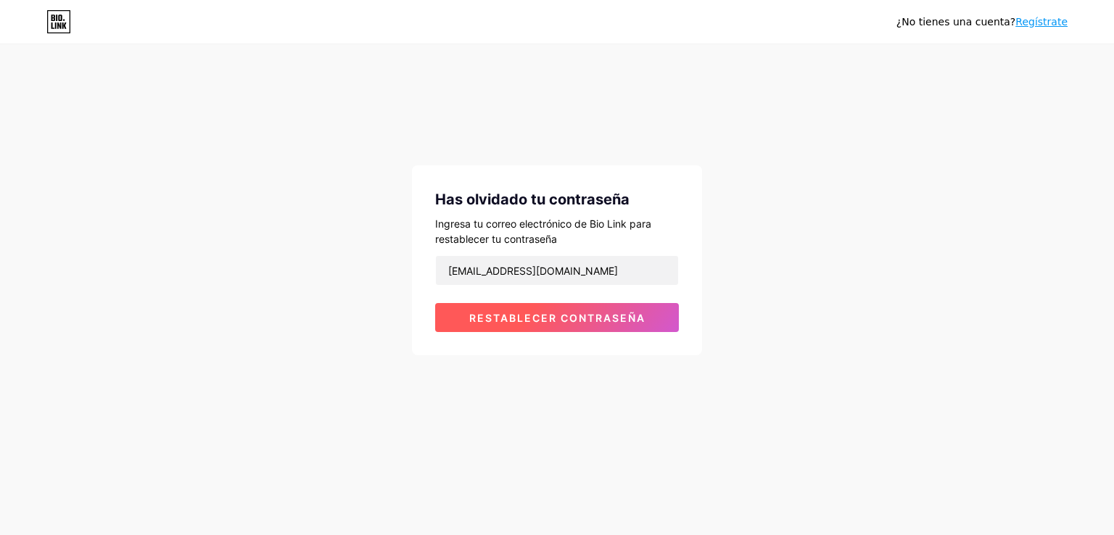
click at [575, 315] on font "Restablecer contraseña" at bounding box center [557, 318] width 176 height 12
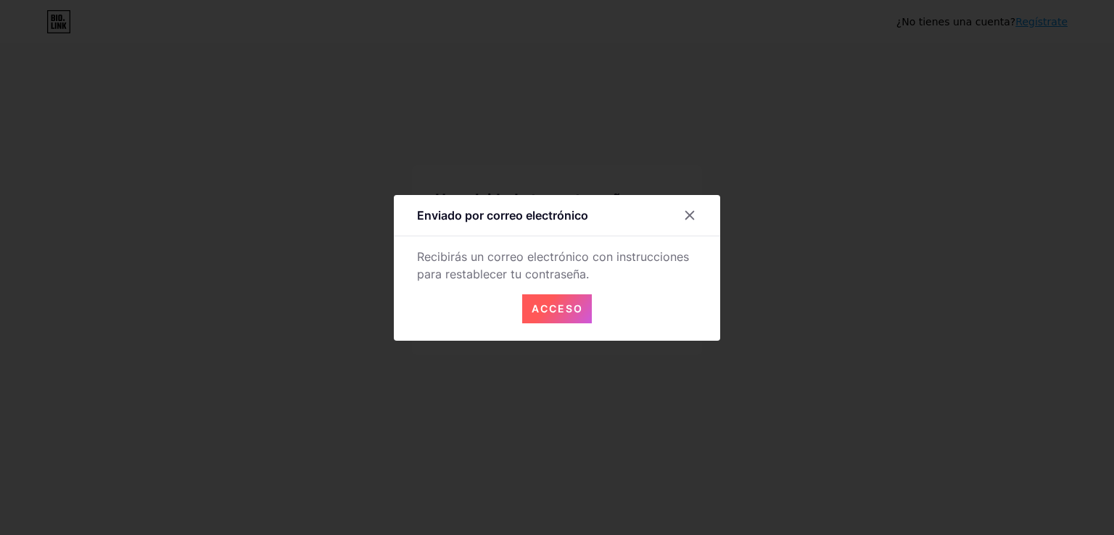
click at [567, 306] on font "Acceso" at bounding box center [558, 309] width 52 height 12
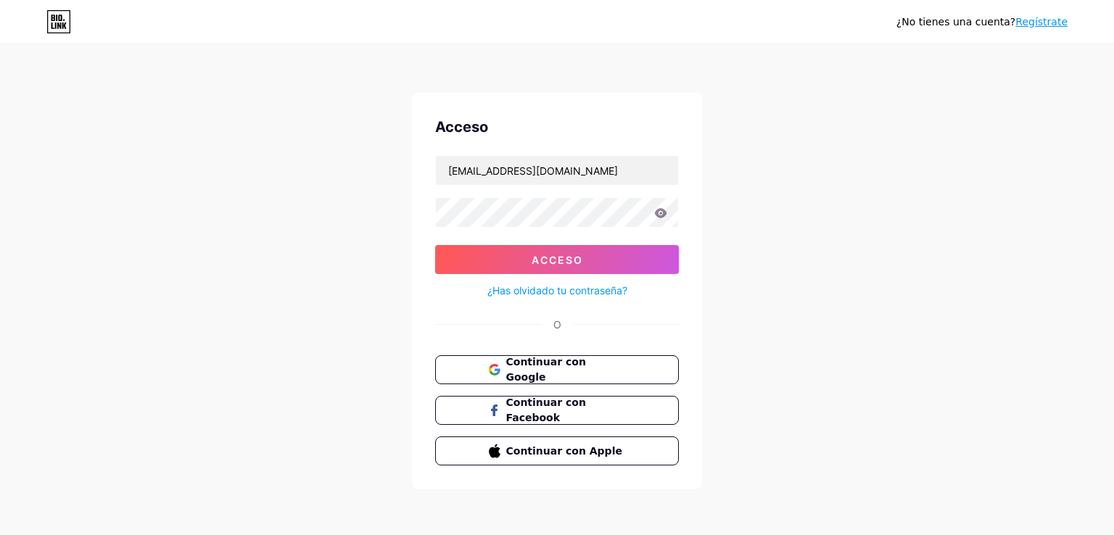
click at [620, 185] on div "[EMAIL_ADDRESS][DOMAIN_NAME]" at bounding box center [557, 170] width 244 height 30
click at [627, 173] on input "[EMAIL_ADDRESS][DOMAIN_NAME]" at bounding box center [557, 170] width 242 height 29
drag, startPoint x: 652, startPoint y: 164, endPoint x: 373, endPoint y: 171, distance: 279.4
click at [373, 171] on div "¿No tienes una cuenta? Regístrate Acceso [EMAIL_ADDRESS][DOMAIN_NAME] Acceso ¿H…" at bounding box center [557, 267] width 1114 height 535
type input "[EMAIL_ADDRESS][DOMAIN_NAME]"
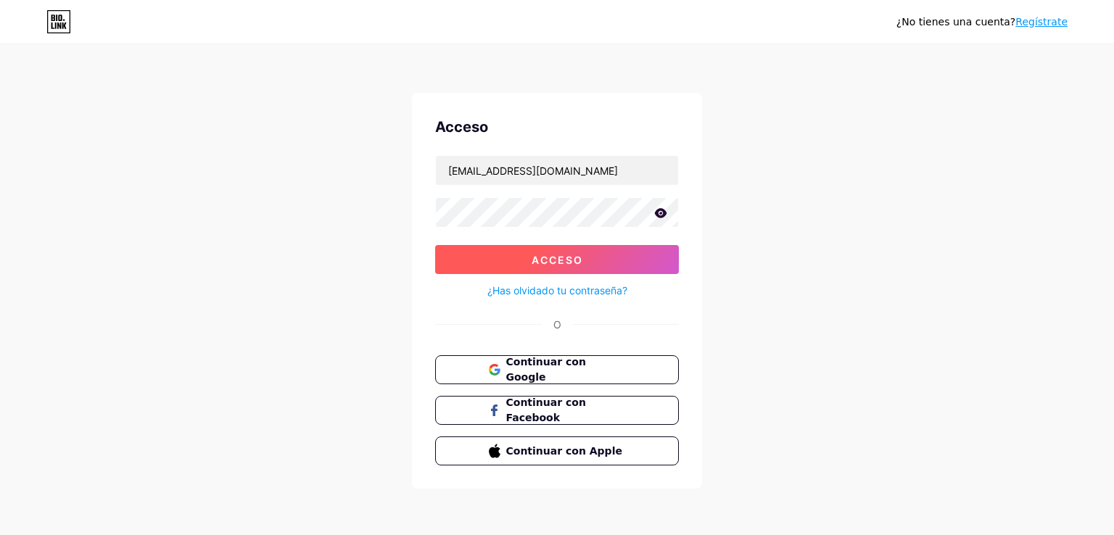
click at [560, 255] on font "Acceso" at bounding box center [558, 260] width 52 height 12
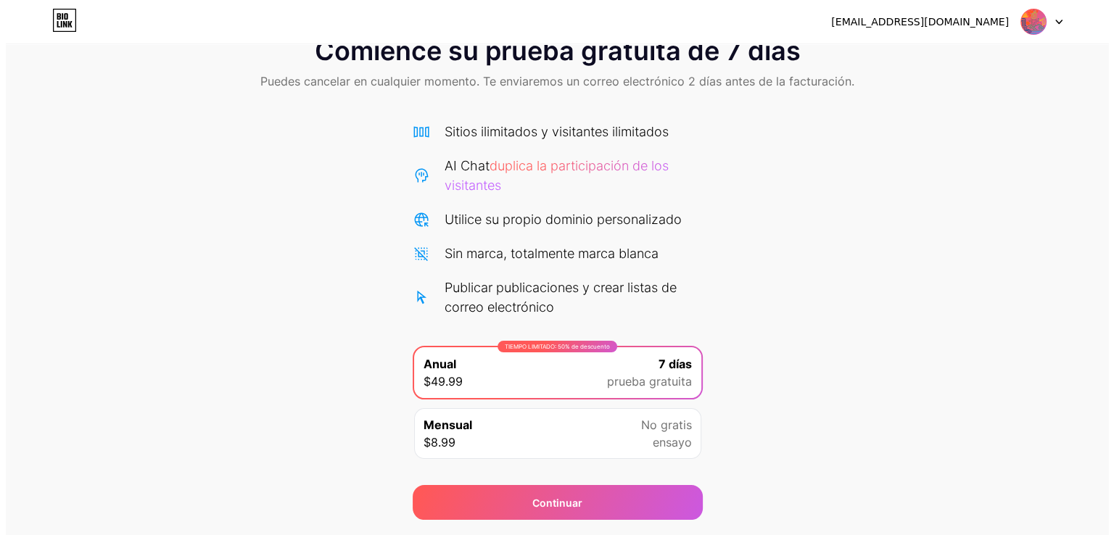
scroll to position [87, 0]
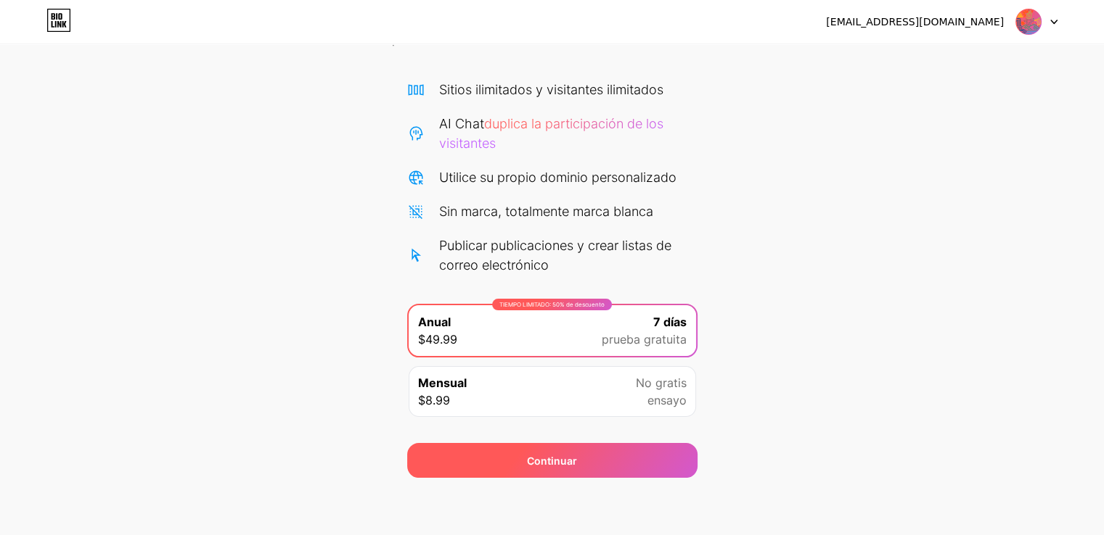
click at [575, 456] on font "Continuar" at bounding box center [552, 461] width 50 height 12
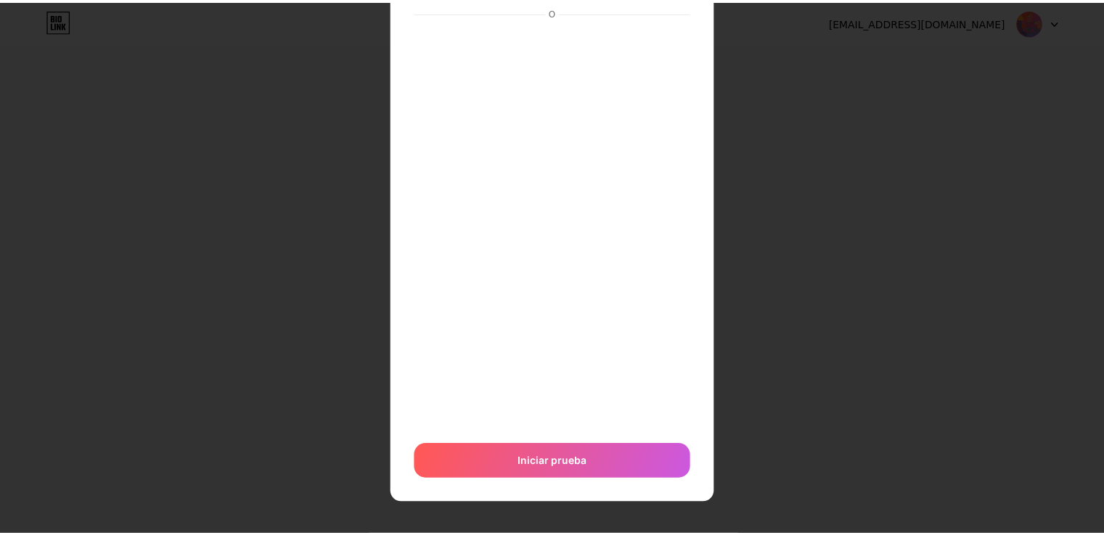
scroll to position [0, 0]
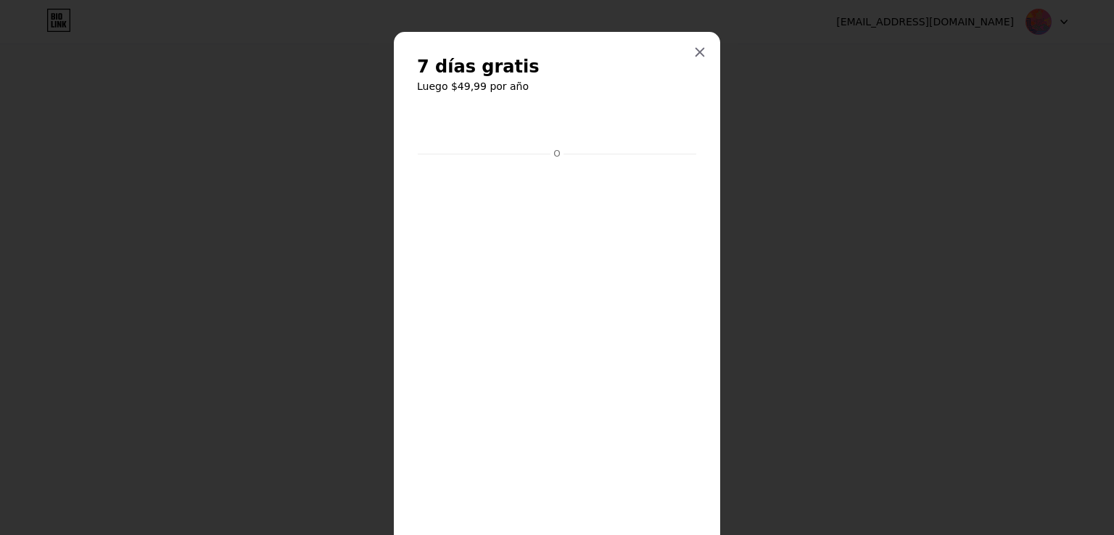
click at [705, 36] on div "7 días gratis Luego $49,99 por año O Iniciar prueba" at bounding box center [557, 339] width 327 height 614
click at [699, 50] on icon at bounding box center [700, 52] width 12 height 12
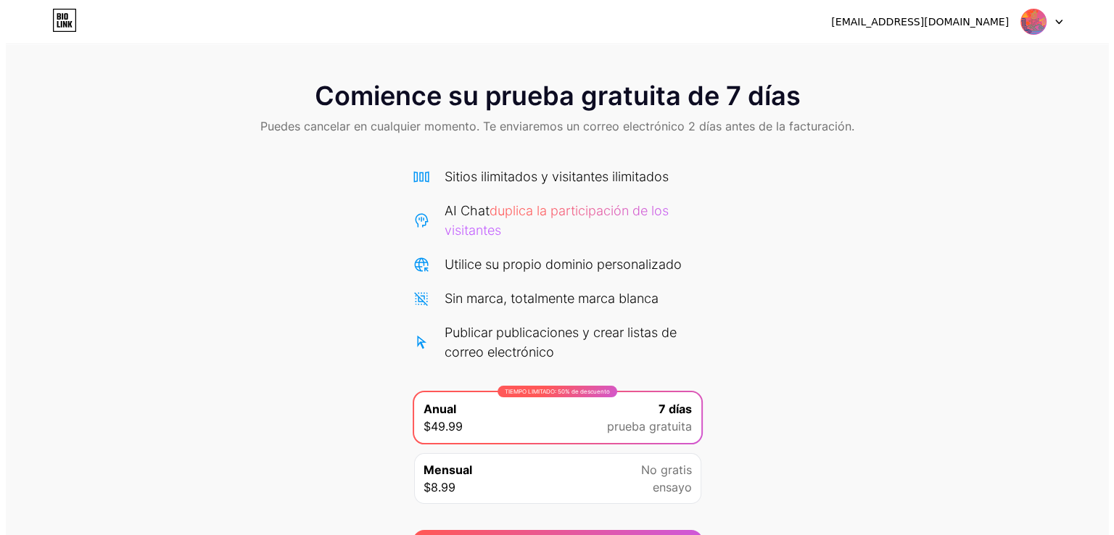
scroll to position [87, 0]
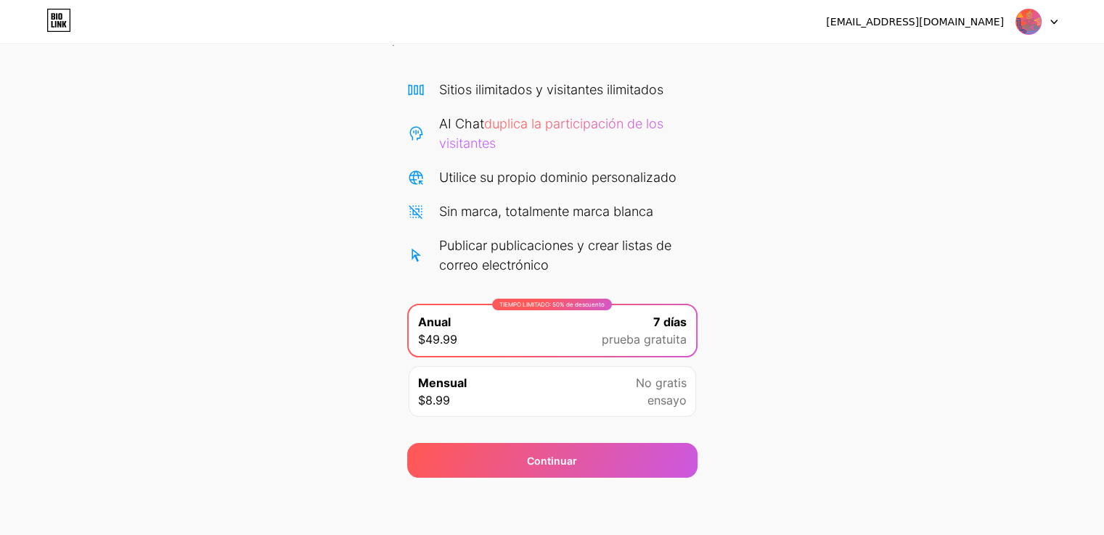
click at [670, 395] on font "ensayo" at bounding box center [666, 400] width 39 height 15
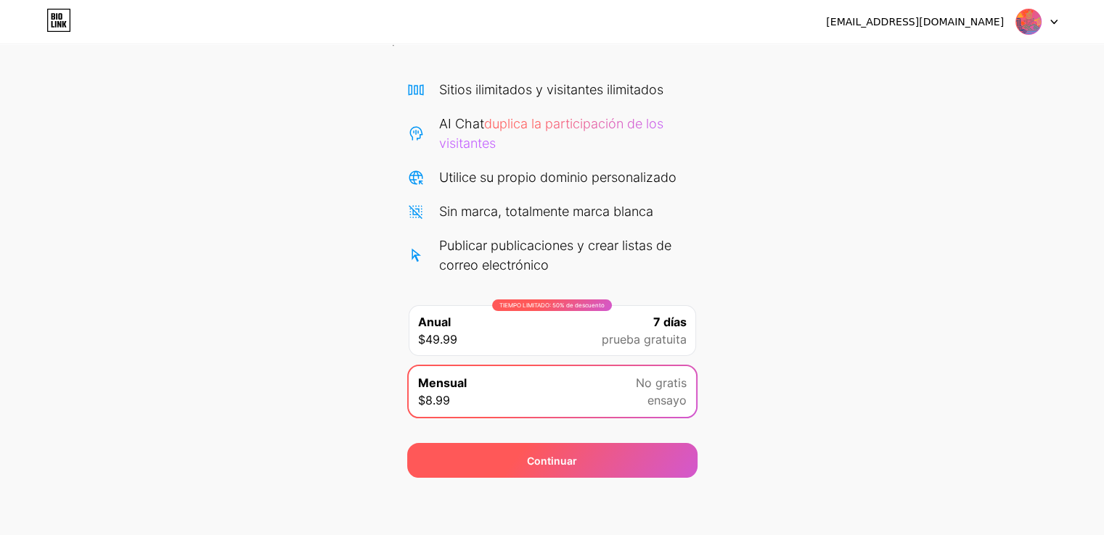
click at [628, 456] on div "Continuar" at bounding box center [552, 460] width 290 height 35
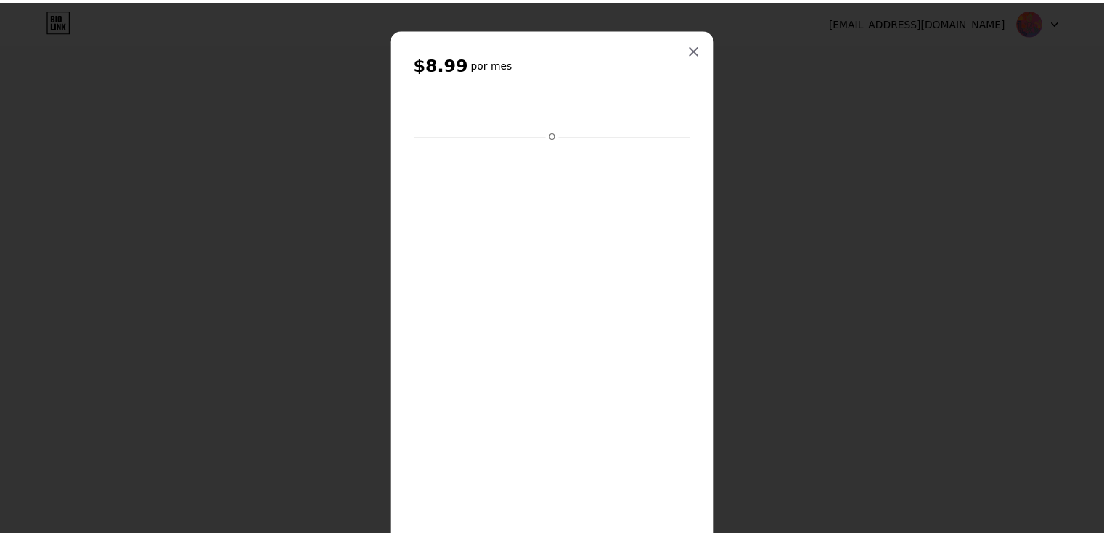
scroll to position [0, 0]
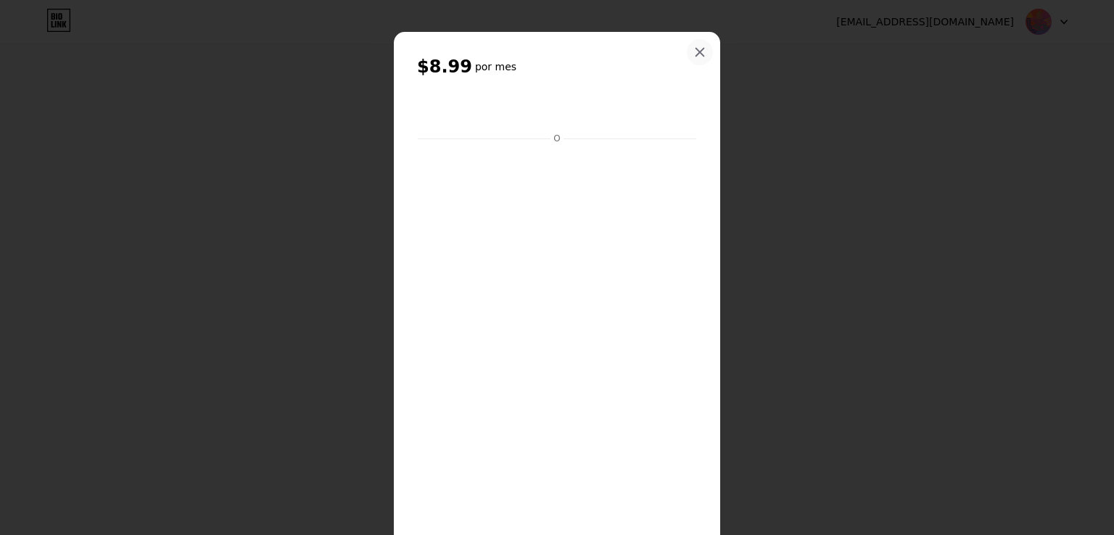
click at [697, 50] on icon at bounding box center [701, 53] width 8 height 8
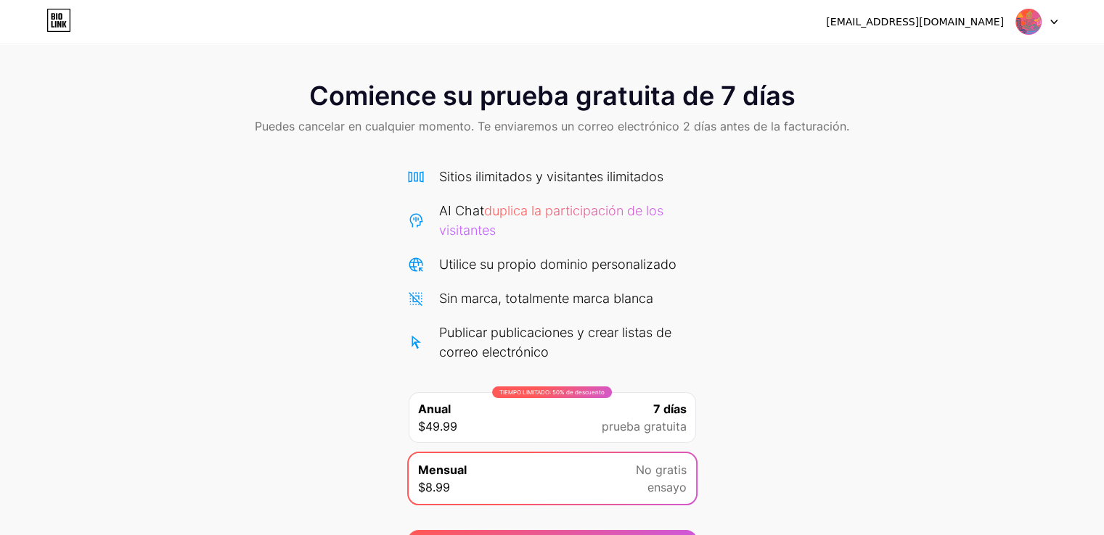
click at [55, 24] on icon at bounding box center [55, 24] width 1 height 7
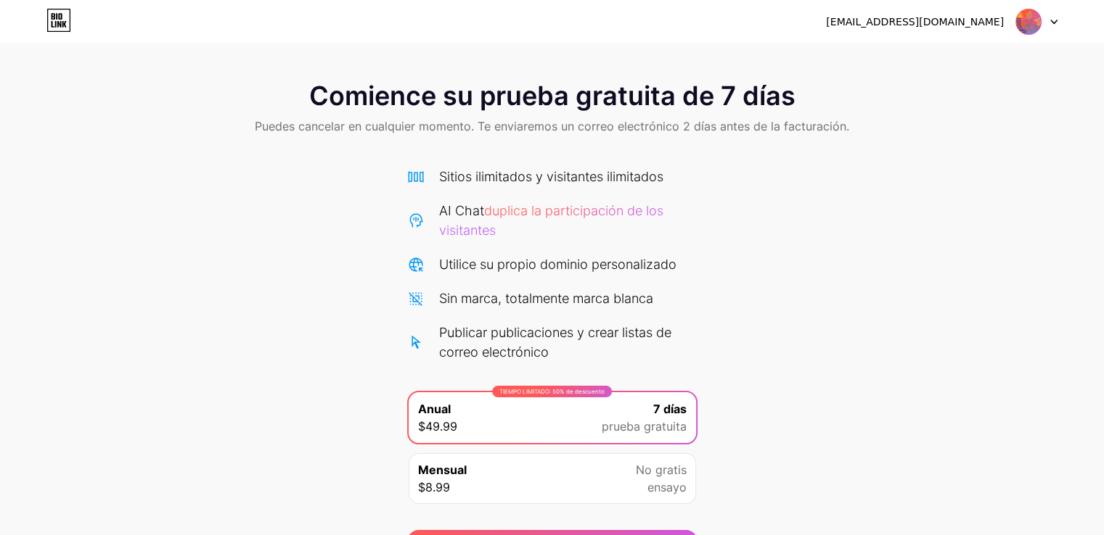
click at [1054, 21] on icon at bounding box center [1053, 22] width 7 height 5
click at [930, 54] on font "Cerrar sesión" at bounding box center [925, 59] width 68 height 12
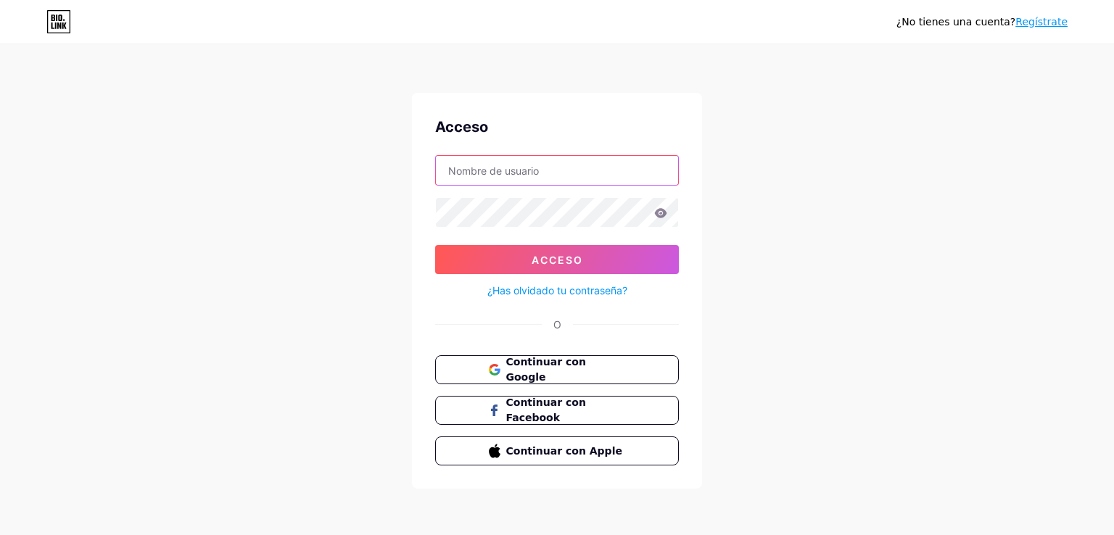
type input "provincia@andes-antioquia.gov.co"
drag, startPoint x: 618, startPoint y: 169, endPoint x: 292, endPoint y: 179, distance: 325.9
click at [292, 179] on div "¿No tienes una cuenta? Regístrate Acceso provincia@andes-antioquia.gov.co Acces…" at bounding box center [557, 267] width 1114 height 535
click at [1059, 20] on font "Regístrate" at bounding box center [1042, 22] width 52 height 12
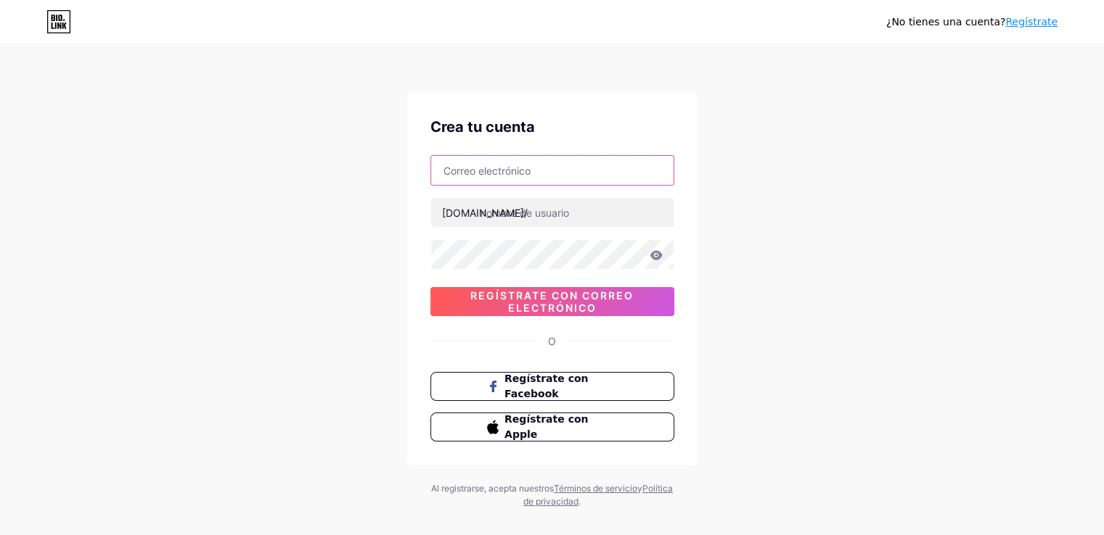
click at [482, 171] on input "text" at bounding box center [552, 170] width 242 height 29
type input "provinciadelsanjuan@gmail.com"
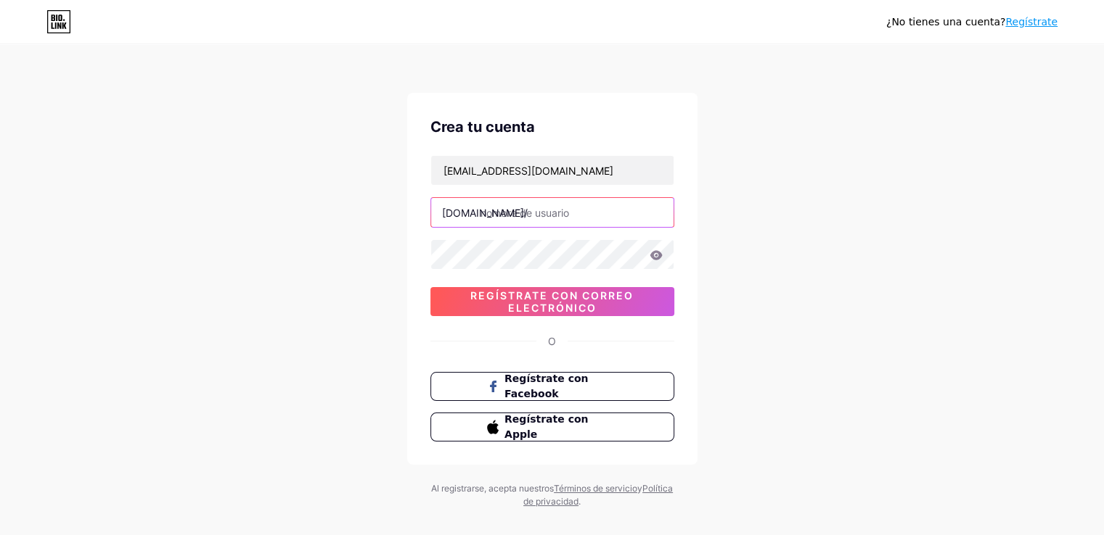
click at [532, 207] on input "text" at bounding box center [552, 212] width 242 height 29
type input "provinciadelsanjuan"
click at [392, 221] on div "¿No tienes una cuenta? Regístrate Crea tu cuenta provinciadelsanjuan@gmail.com …" at bounding box center [552, 277] width 1104 height 555
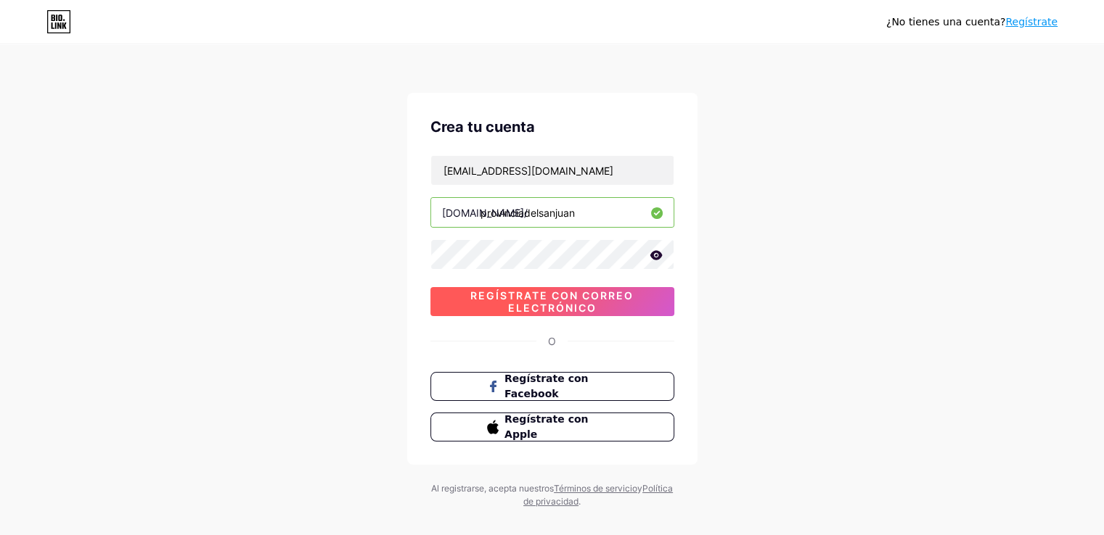
click at [540, 300] on font "Regístrate con correo electrónico" at bounding box center [551, 302] width 163 height 25
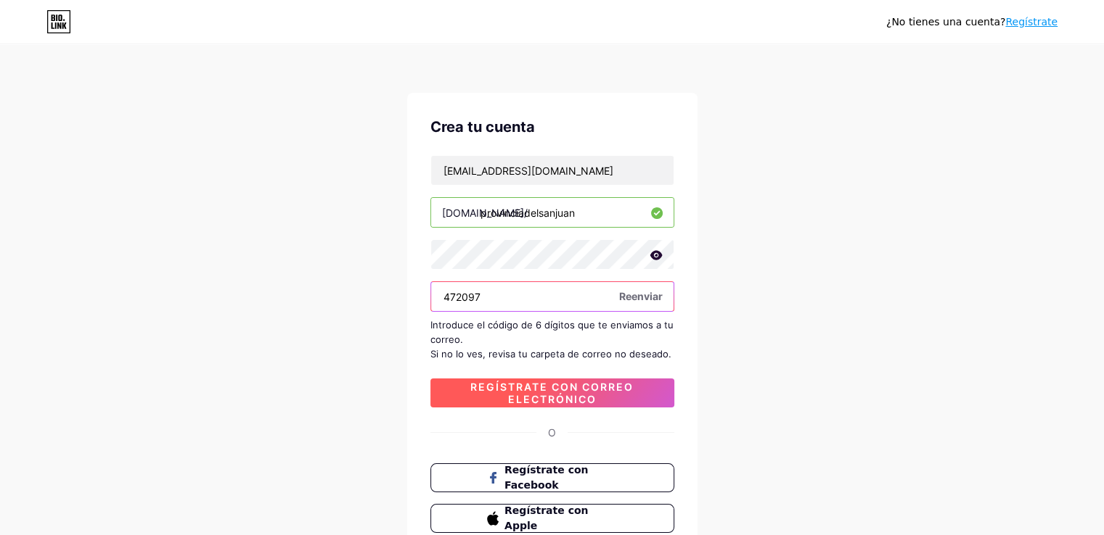
type input "472097"
click at [549, 381] on font "Regístrate con correo electrónico" at bounding box center [551, 393] width 163 height 25
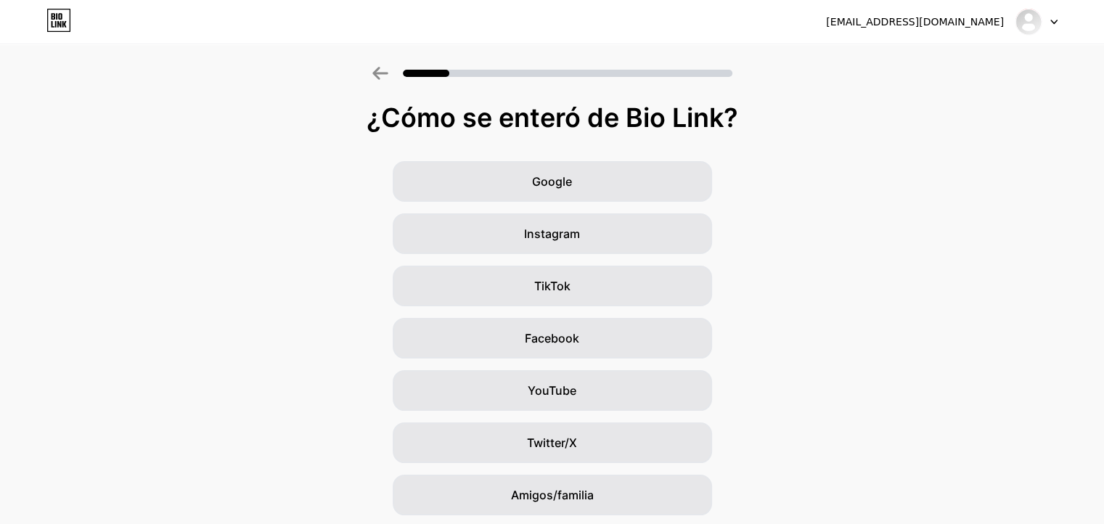
scroll to position [102, 0]
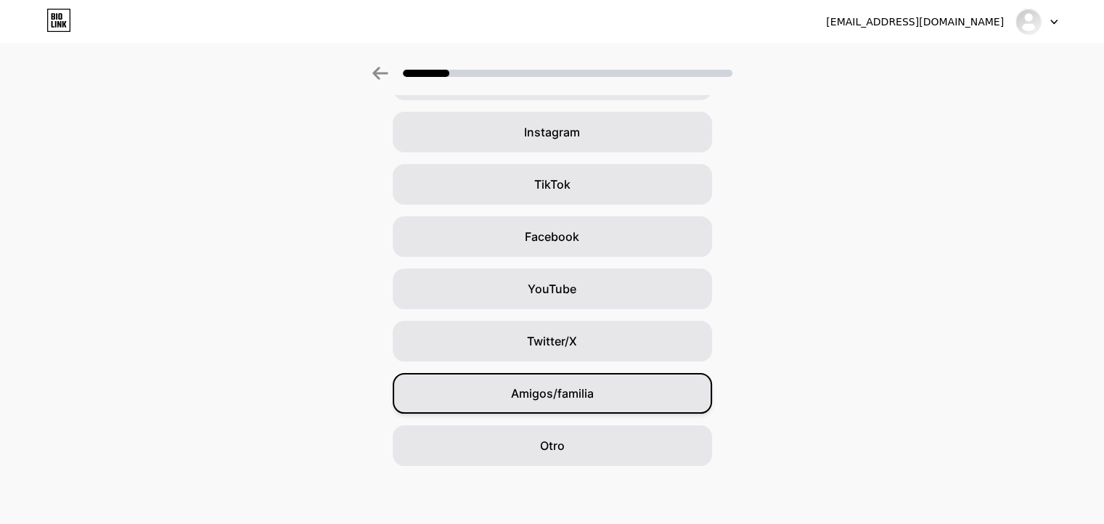
click at [578, 410] on div "Amigos/familia" at bounding box center [552, 393] width 319 height 41
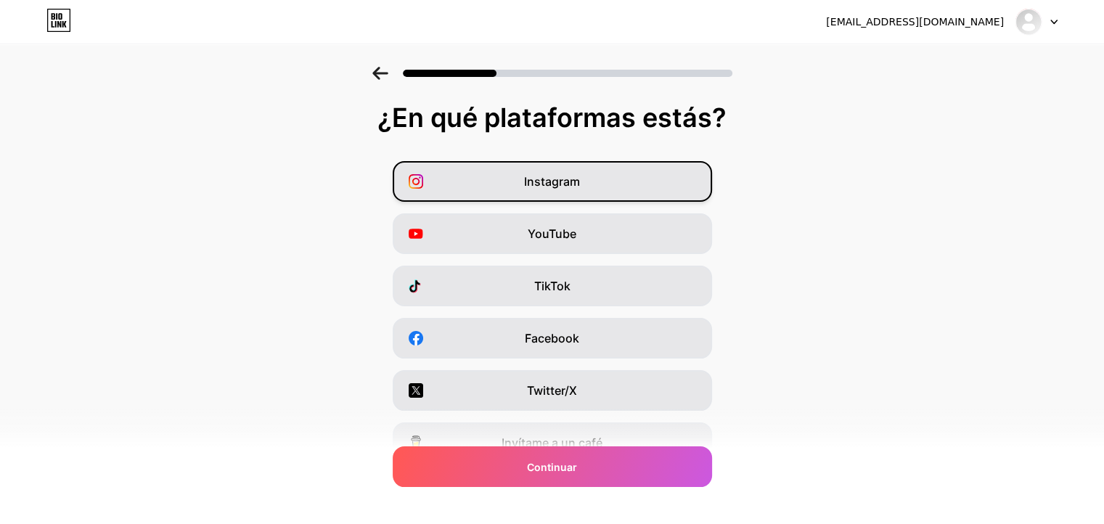
click at [576, 181] on font "Instagram" at bounding box center [552, 181] width 56 height 15
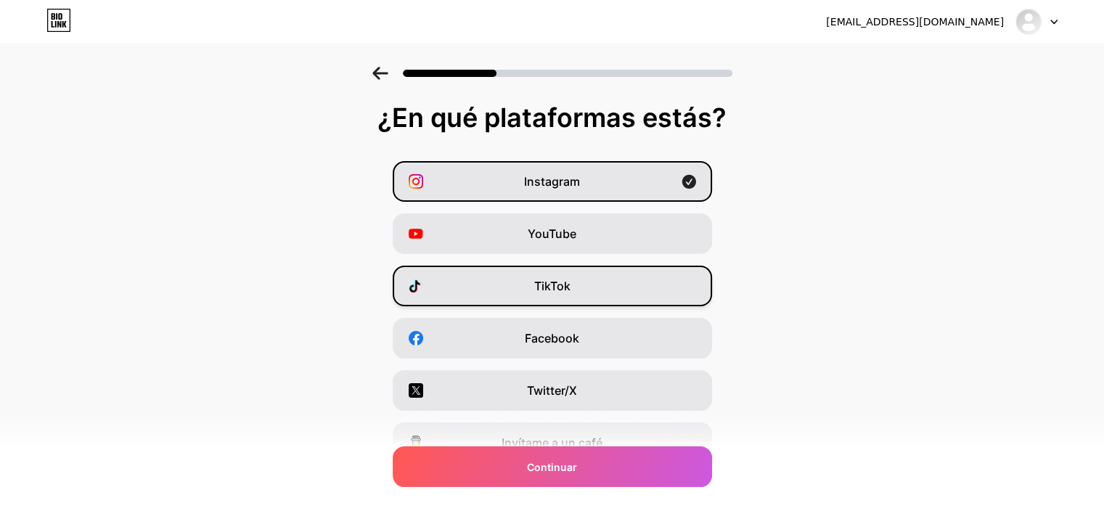
scroll to position [174, 0]
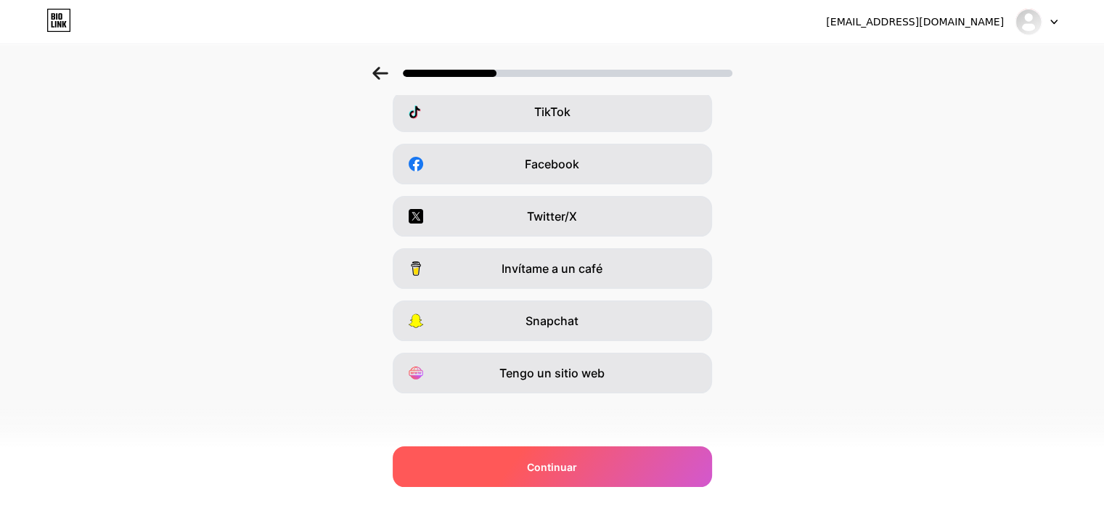
click at [617, 468] on div "Continuar" at bounding box center [552, 466] width 319 height 41
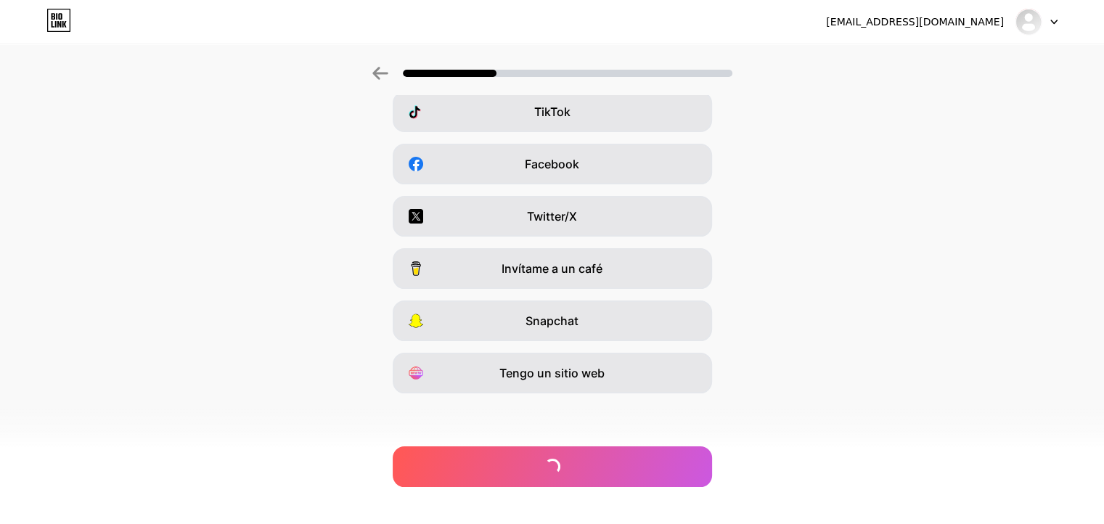
scroll to position [0, 0]
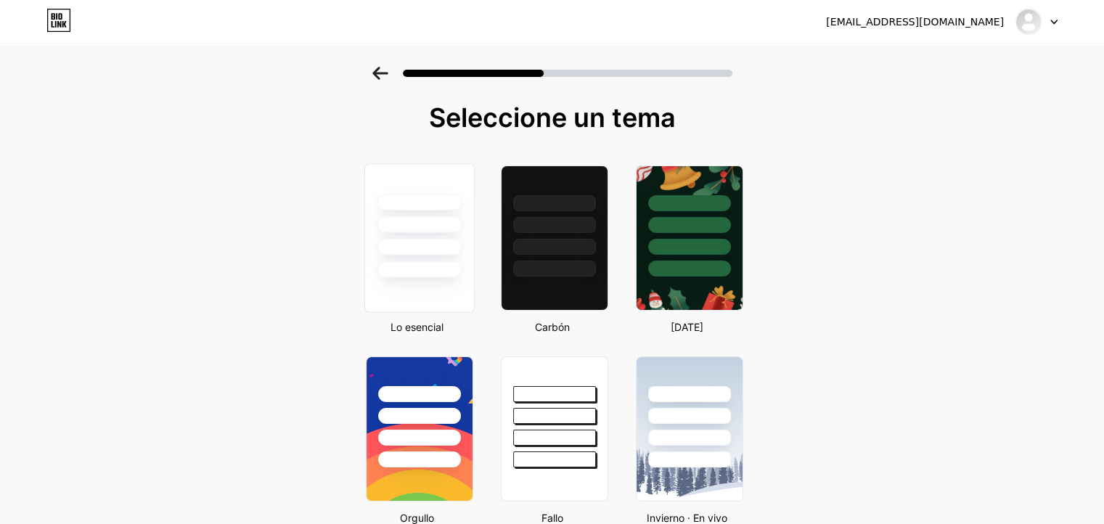
click at [444, 237] on div at bounding box center [418, 221] width 109 height 114
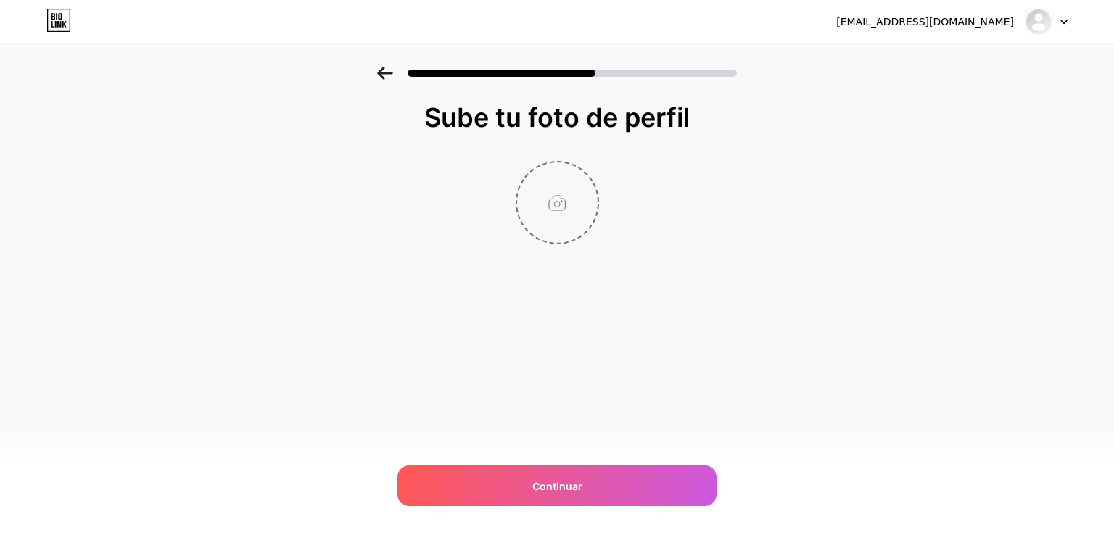
click at [565, 197] on input "file" at bounding box center [557, 203] width 81 height 81
type input "C:\fakepath\ICONO_Mesa de trabajo 1.png"
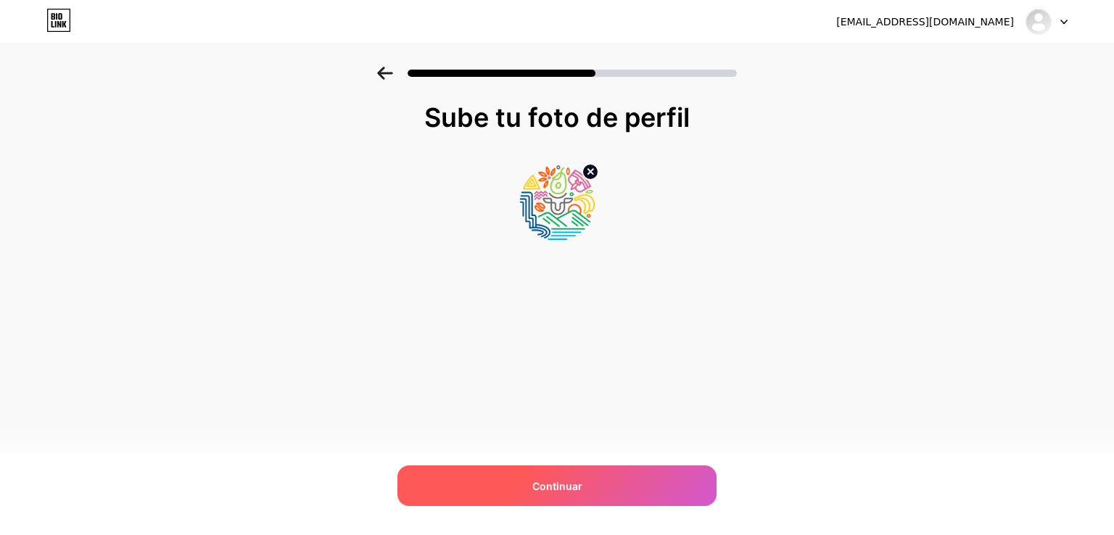
click at [567, 485] on font "Continuar" at bounding box center [558, 486] width 50 height 12
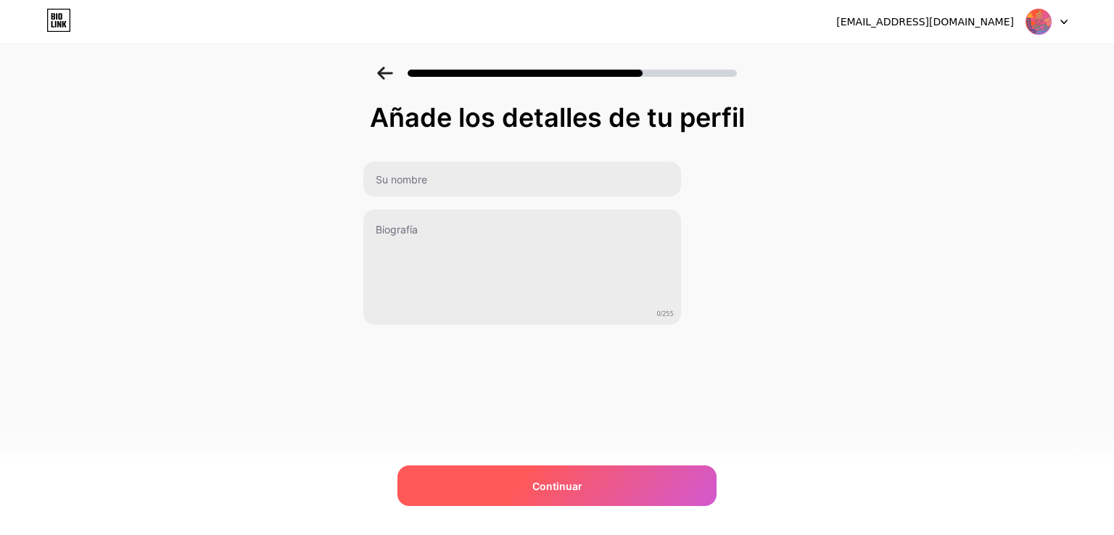
click at [575, 485] on font "Continuar" at bounding box center [558, 486] width 50 height 12
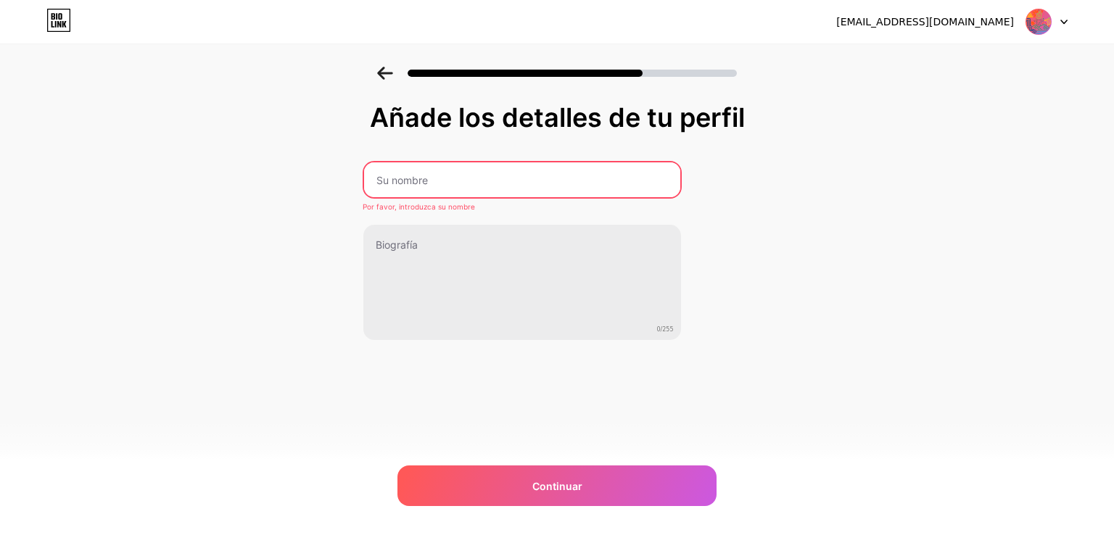
click at [406, 170] on input "text" at bounding box center [522, 180] width 316 height 35
type input "Provincia Administrativa y de Planificación - San Juan"
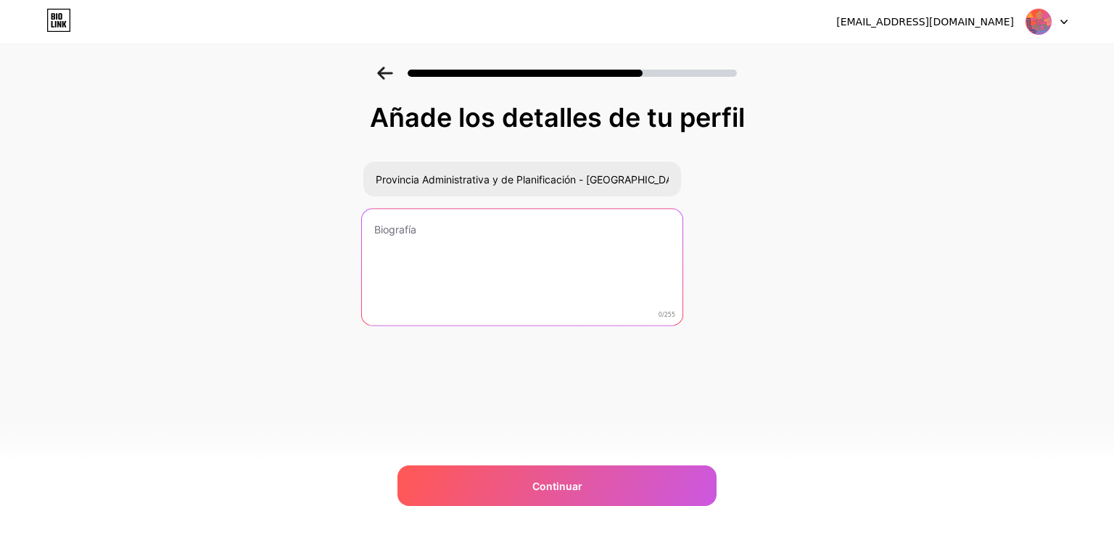
click at [557, 230] on textarea at bounding box center [521, 268] width 321 height 118
type textarea "s"
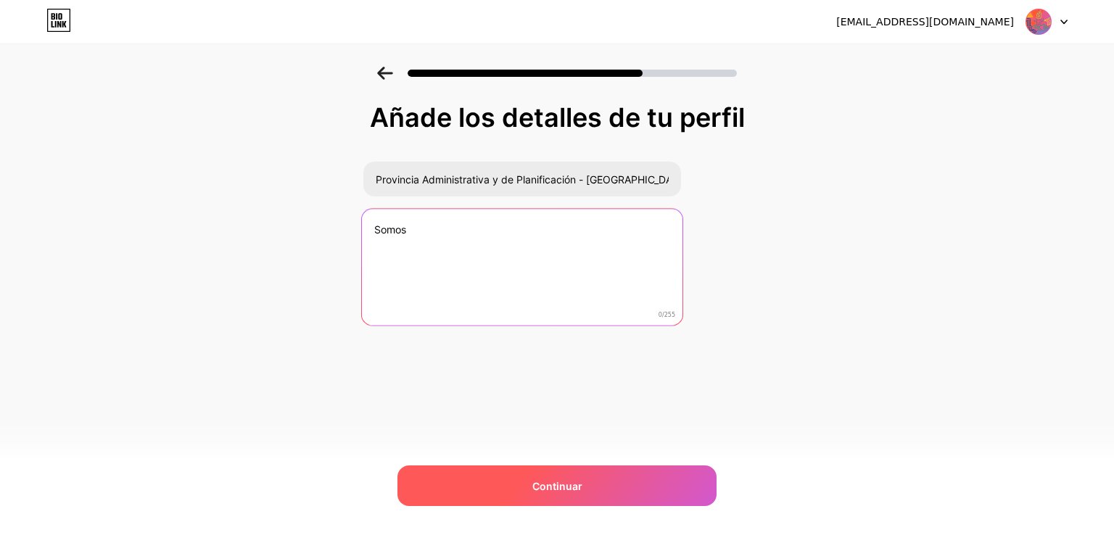
type textarea "Somos"
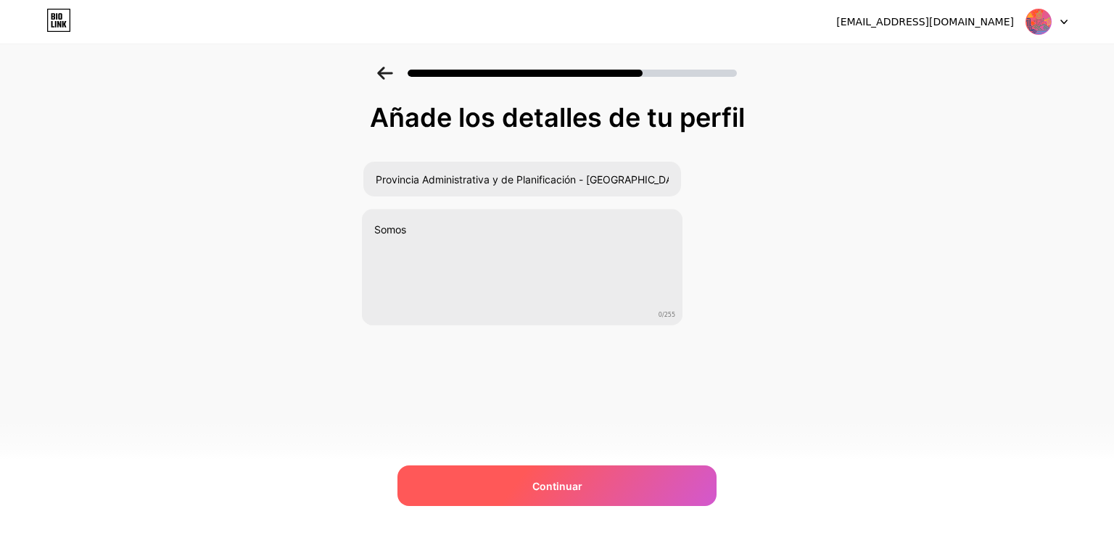
click at [615, 489] on div "Continuar" at bounding box center [557, 486] width 319 height 41
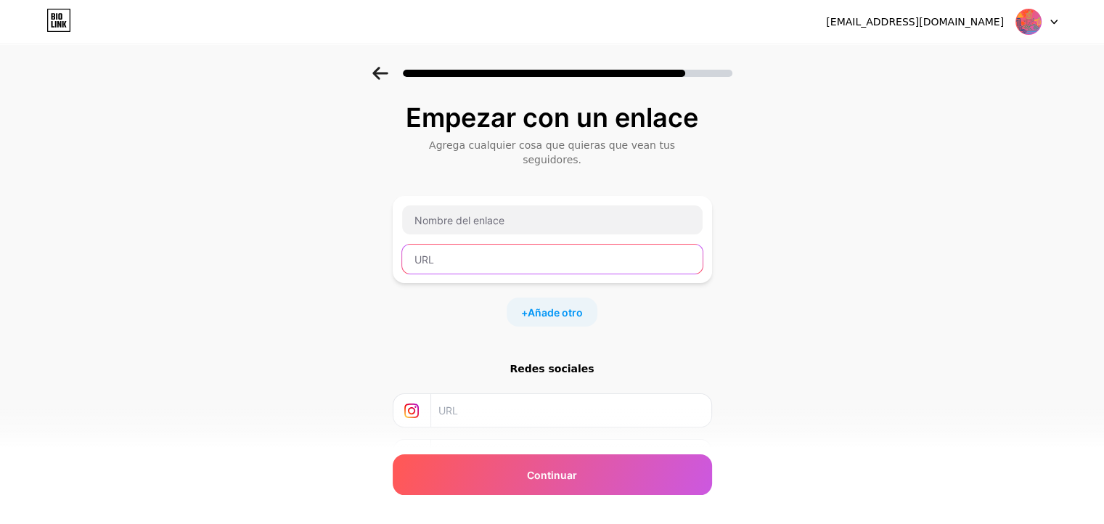
click at [527, 245] on input "text" at bounding box center [552, 259] width 300 height 29
paste input "https://www.instagram.com/provinciadelsanjuan/"
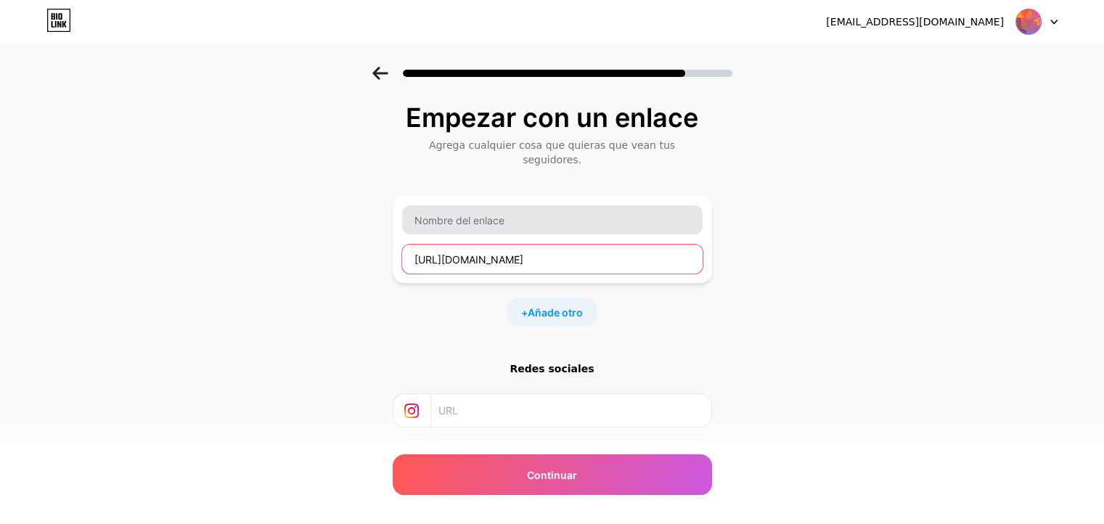
type input "https://www.instagram.com/provinciadelsanjuan/"
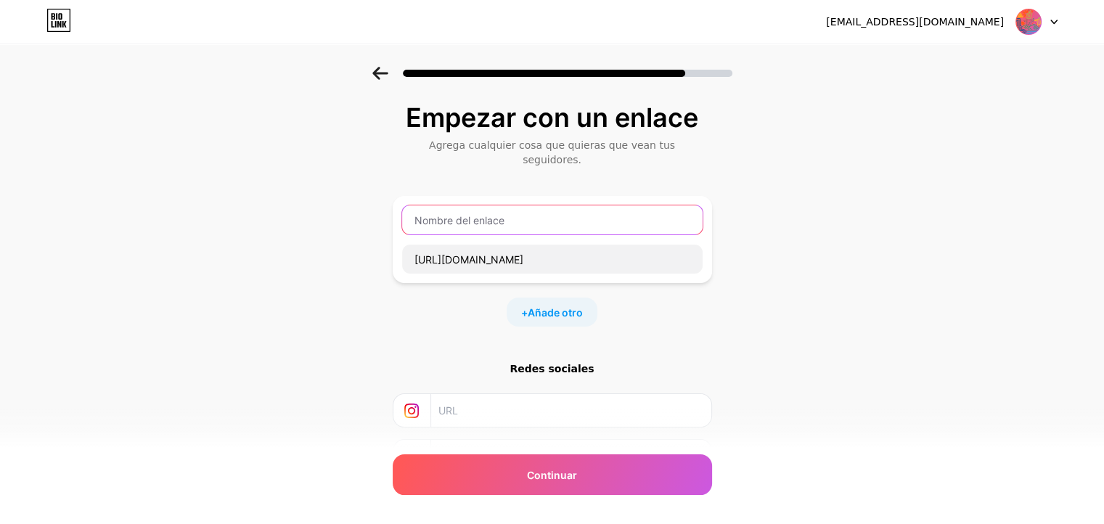
click at [515, 205] on input "text" at bounding box center [552, 219] width 300 height 29
type input "Instagram"
click at [522, 395] on input "text" at bounding box center [569, 410] width 263 height 33
paste input "https://www.instagram.com/provinciadelsanjuan/"
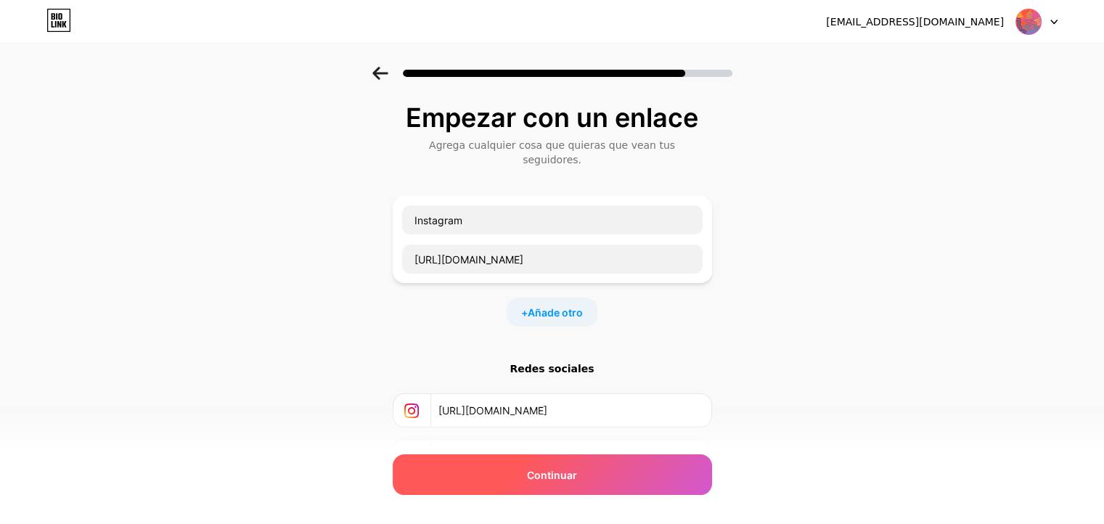
type input "https://www.instagram.com/provinciadelsanjuan/"
click at [566, 470] on font "Continuar" at bounding box center [552, 475] width 50 height 12
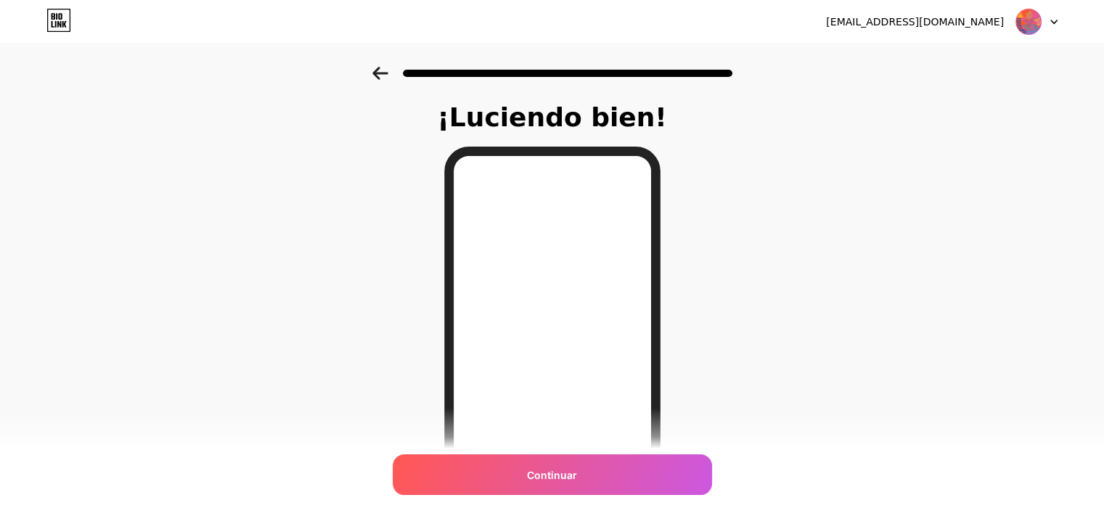
scroll to position [205, 0]
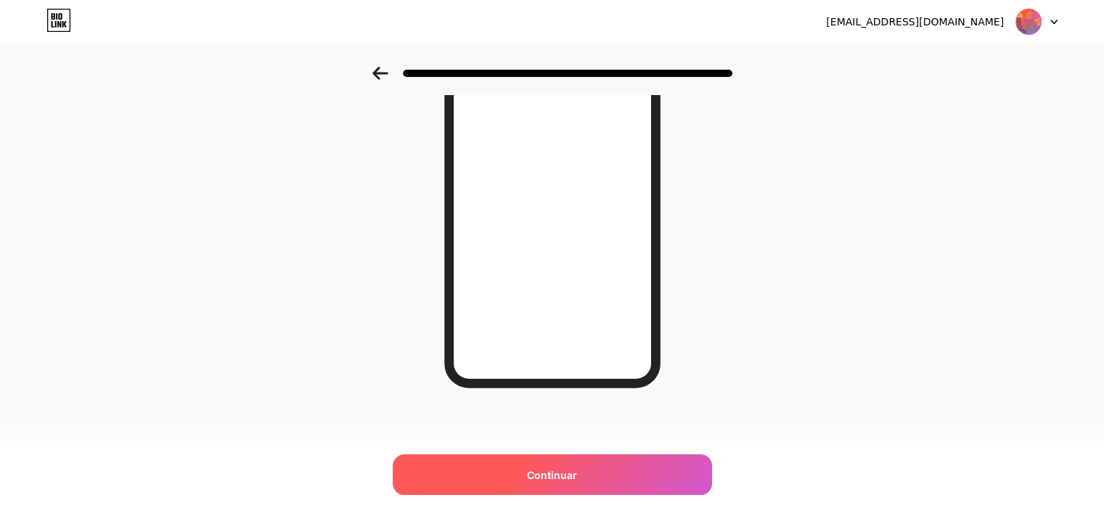
click at [595, 470] on div "Continuar" at bounding box center [552, 474] width 319 height 41
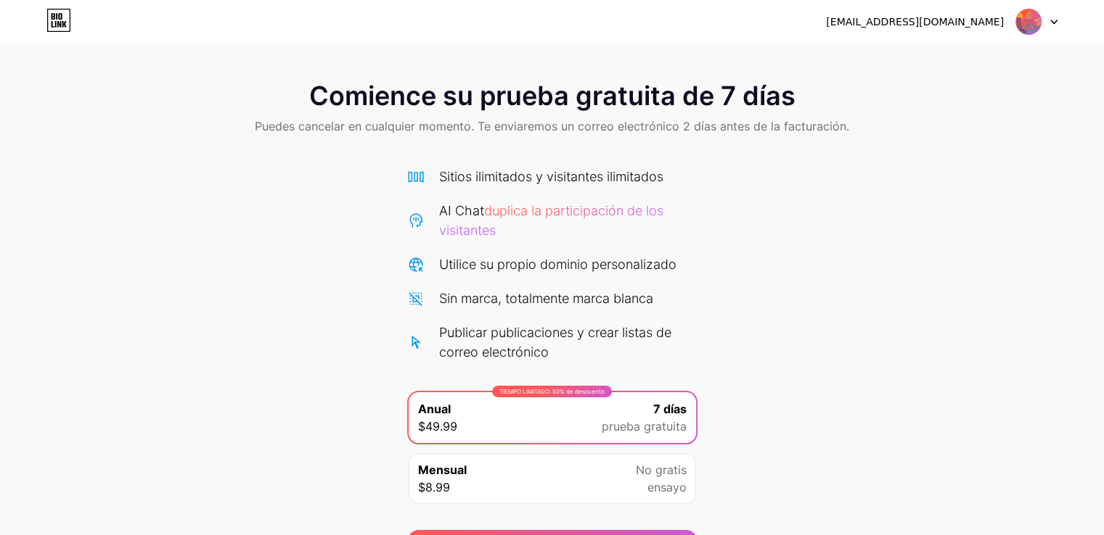
click at [1048, 23] on div at bounding box center [1036, 22] width 42 height 26
click at [941, 54] on font "Cerrar sesión" at bounding box center [925, 59] width 68 height 12
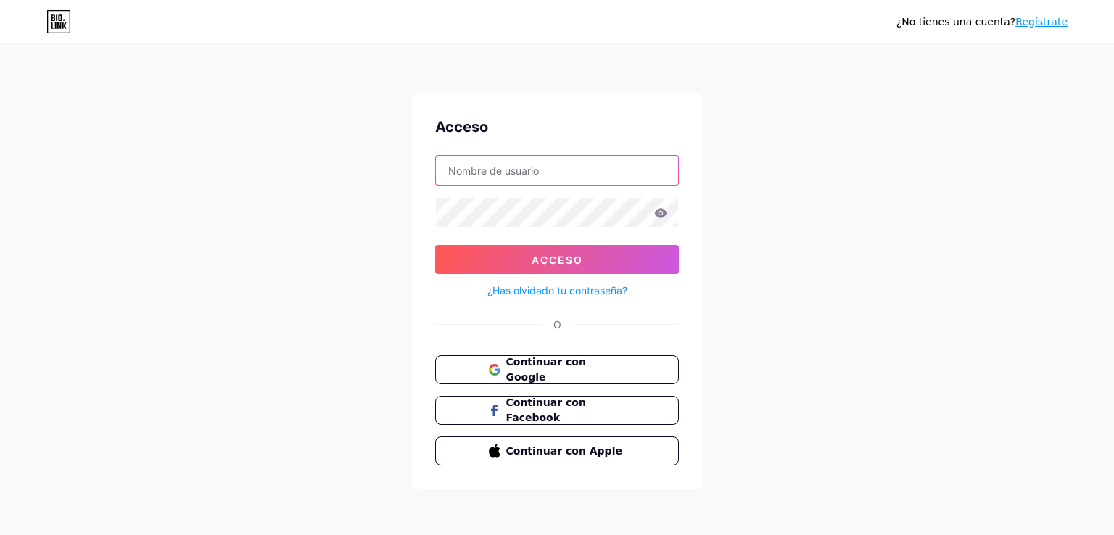
type input "provinciadelsanjuan@gmail.com"
